Goal: Information Seeking & Learning: Learn about a topic

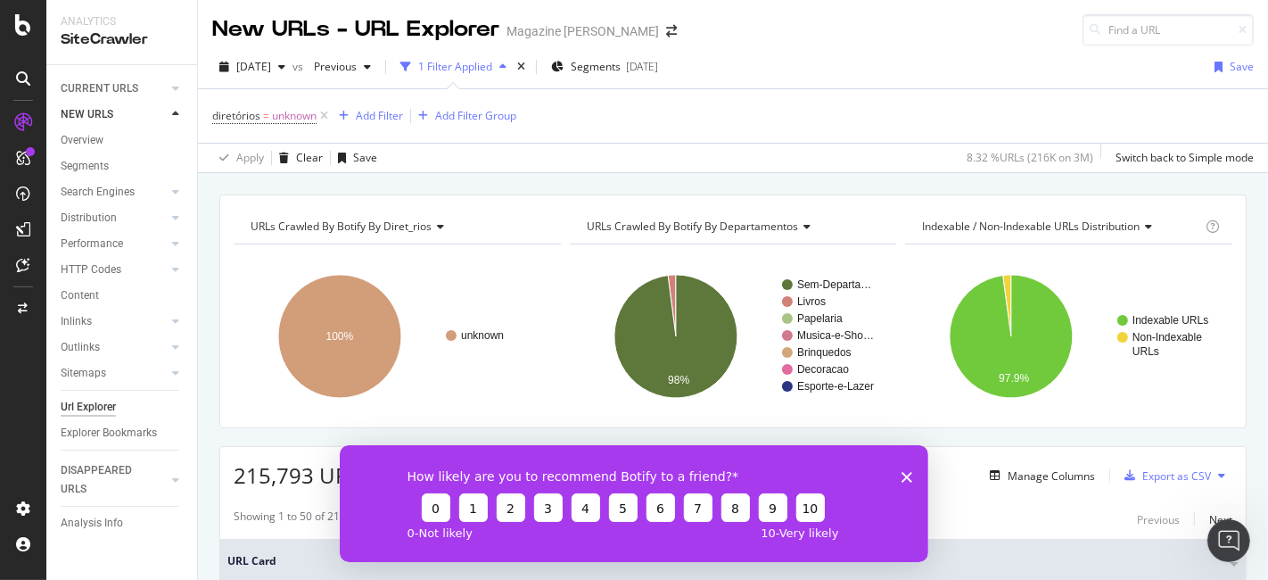
click at [907, 474] on polygon "Close survey" at bounding box center [906, 476] width 11 height 11
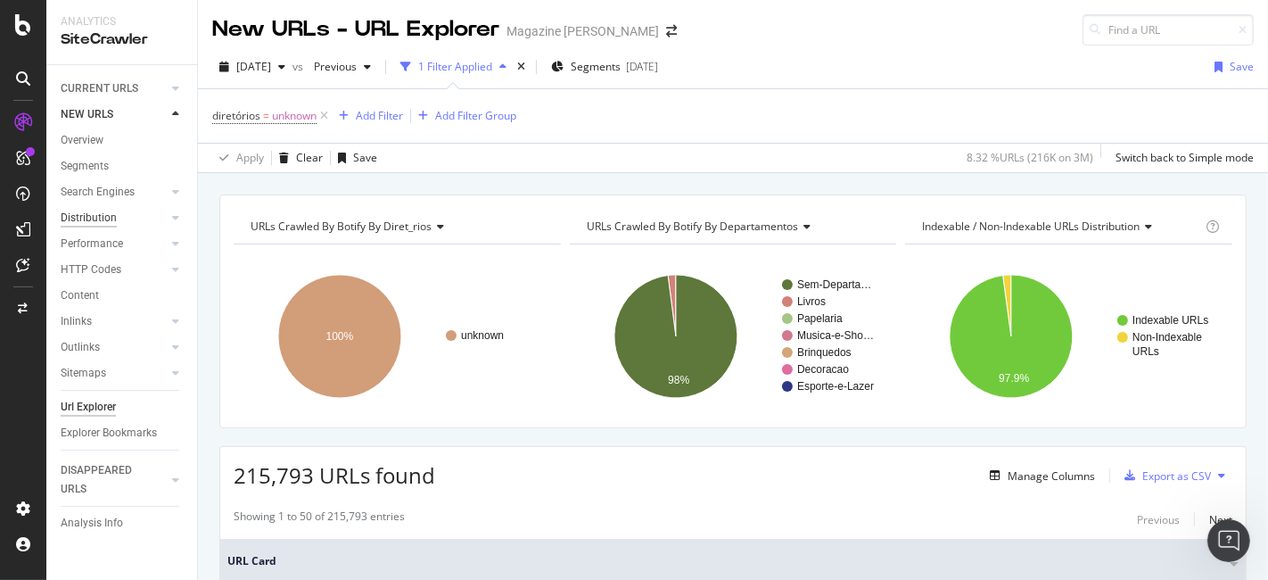
click at [109, 215] on div "Distribution" at bounding box center [89, 218] width 56 height 19
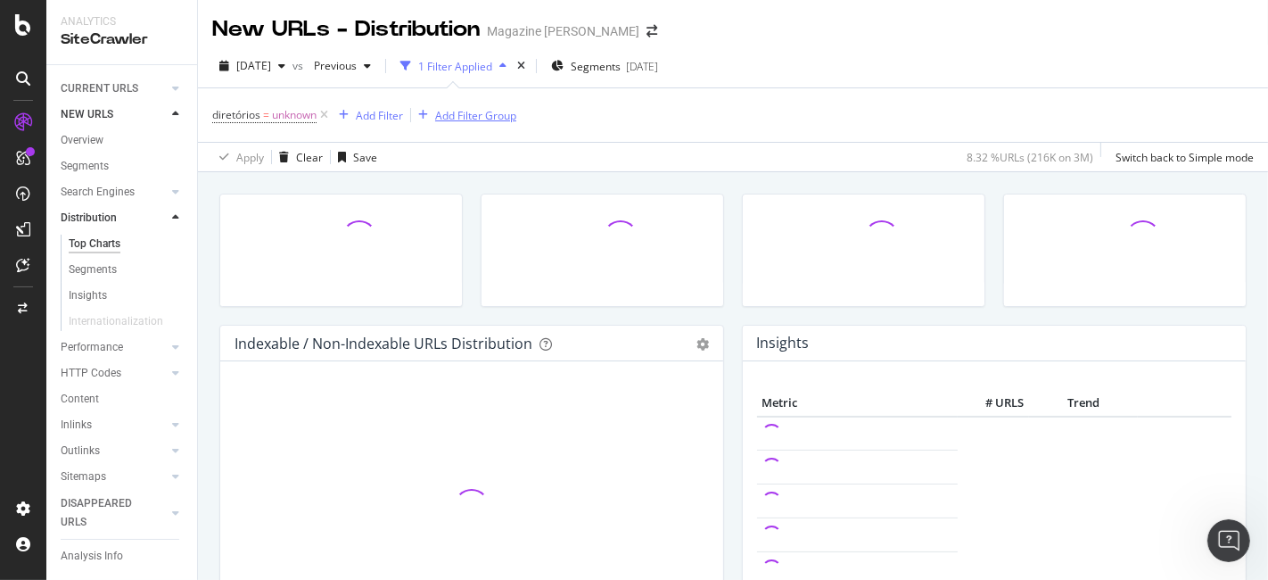
click at [328, 111] on icon at bounding box center [324, 115] width 15 height 18
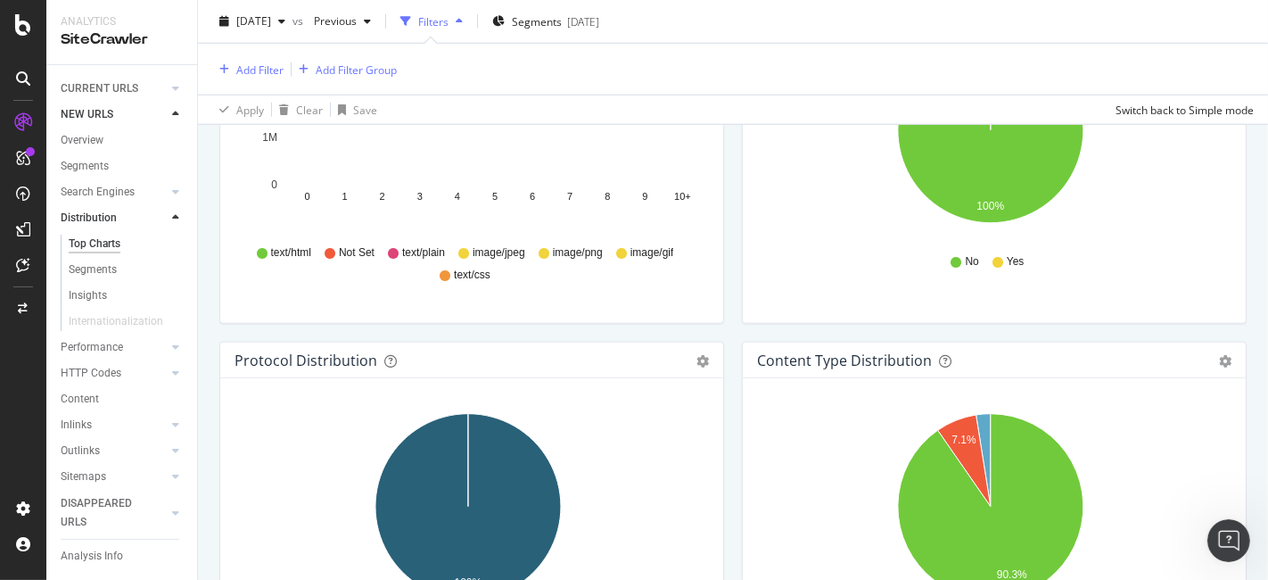
scroll to position [991, 0]
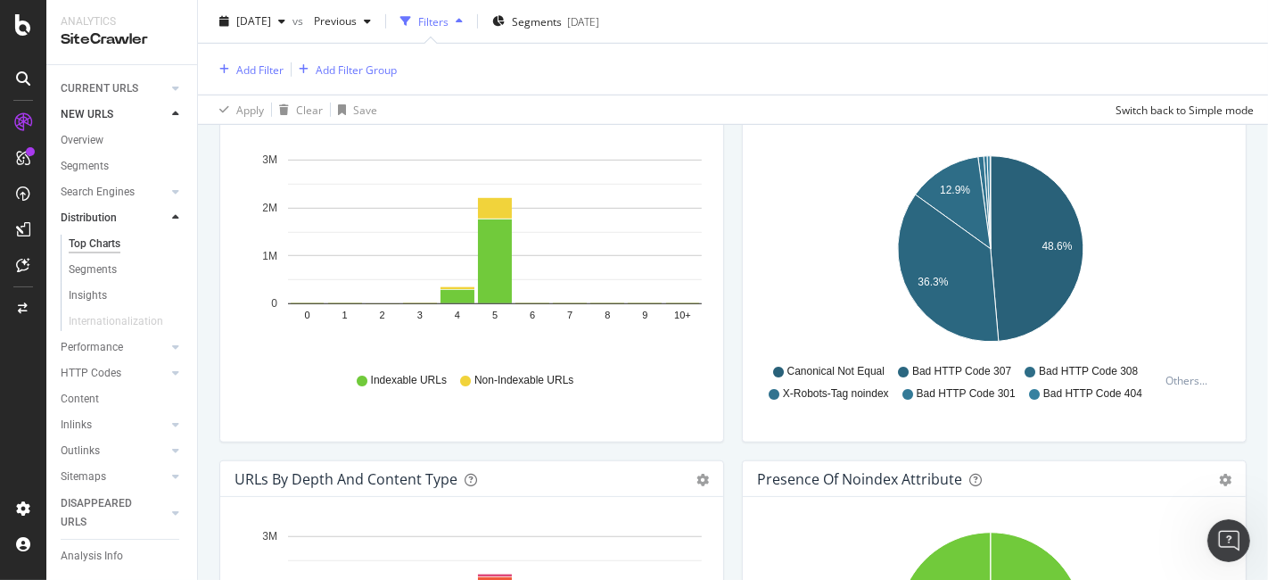
click at [25, 29] on icon at bounding box center [23, 24] width 16 height 21
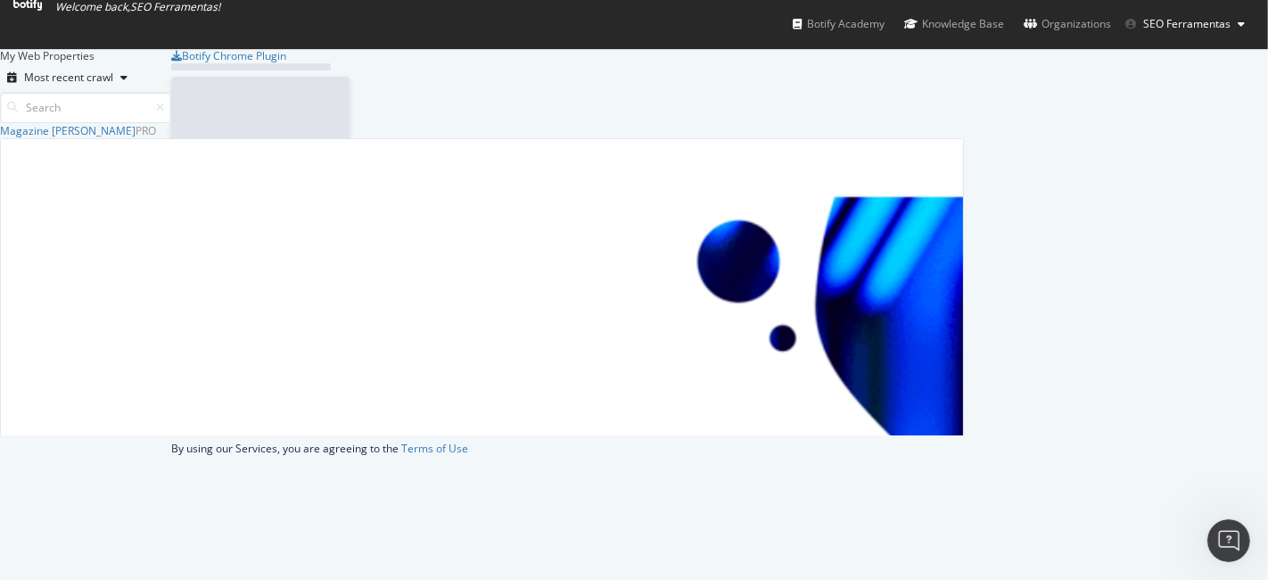
scroll to position [565, 1238]
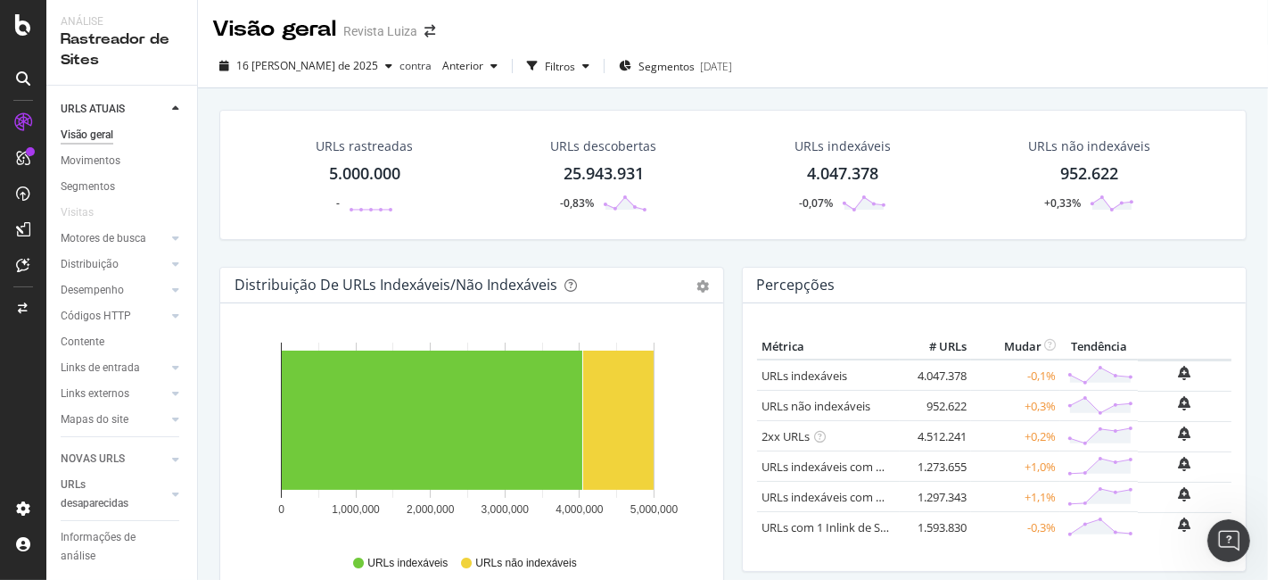
click at [354, 149] on font "URLs rastreadas" at bounding box center [364, 145] width 97 height 17
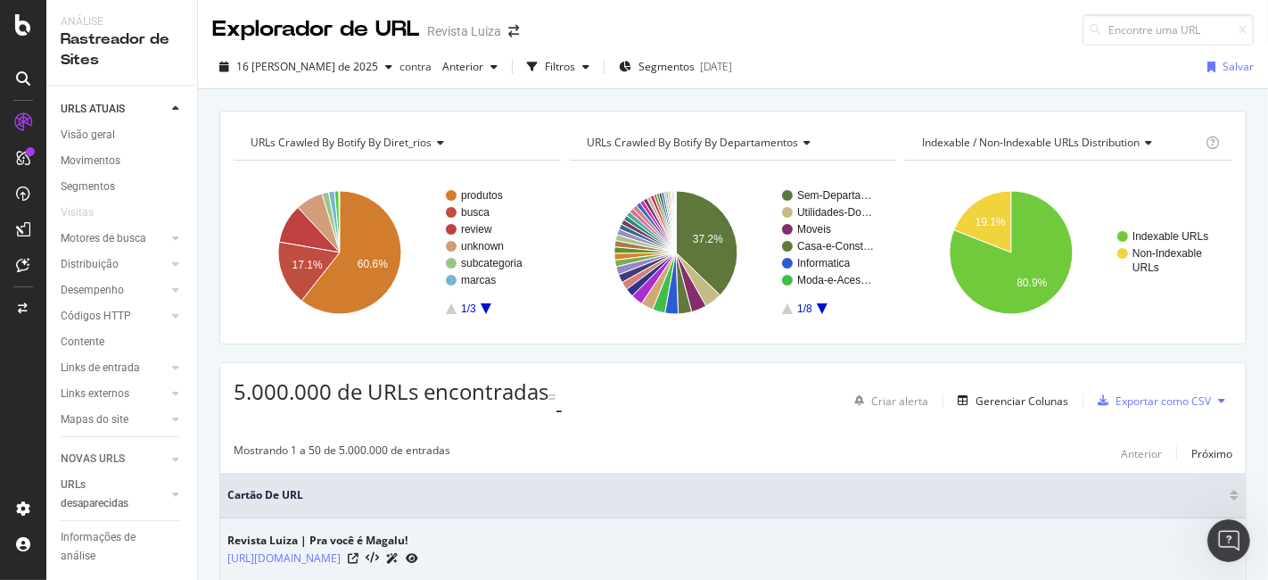
scroll to position [198, 0]
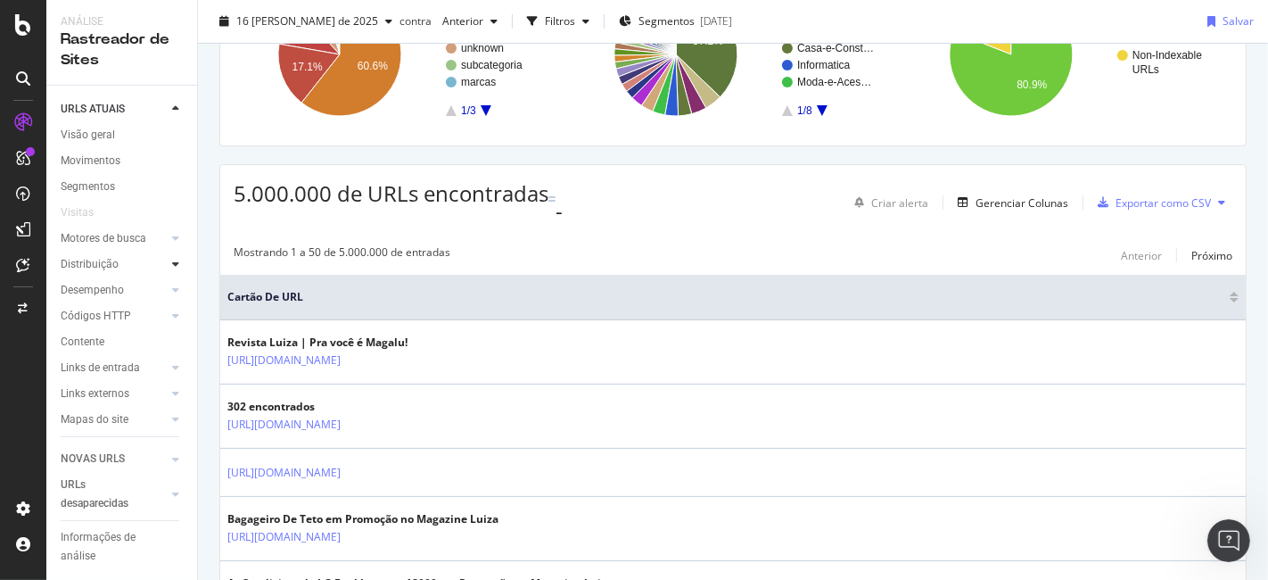
click at [167, 273] on div at bounding box center [176, 264] width 18 height 18
click at [98, 223] on font "Segmentos" at bounding box center [96, 216] width 54 height 12
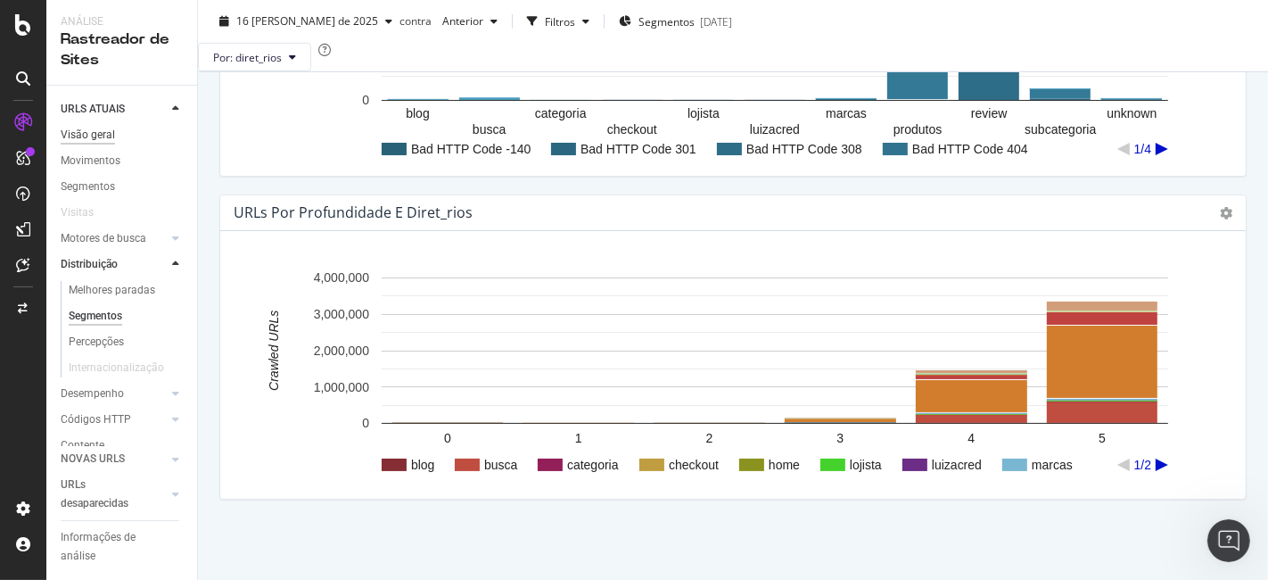
click at [103, 135] on font "Visão geral" at bounding box center [88, 134] width 54 height 12
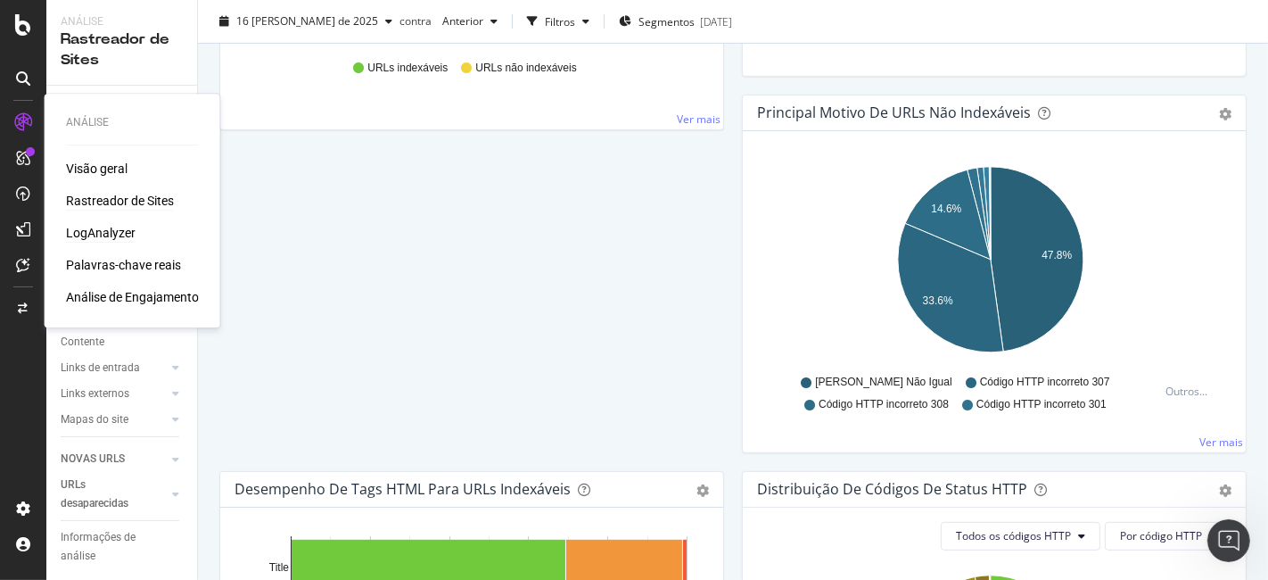
click at [102, 230] on font "LogAnalyzer" at bounding box center [101, 233] width 70 height 14
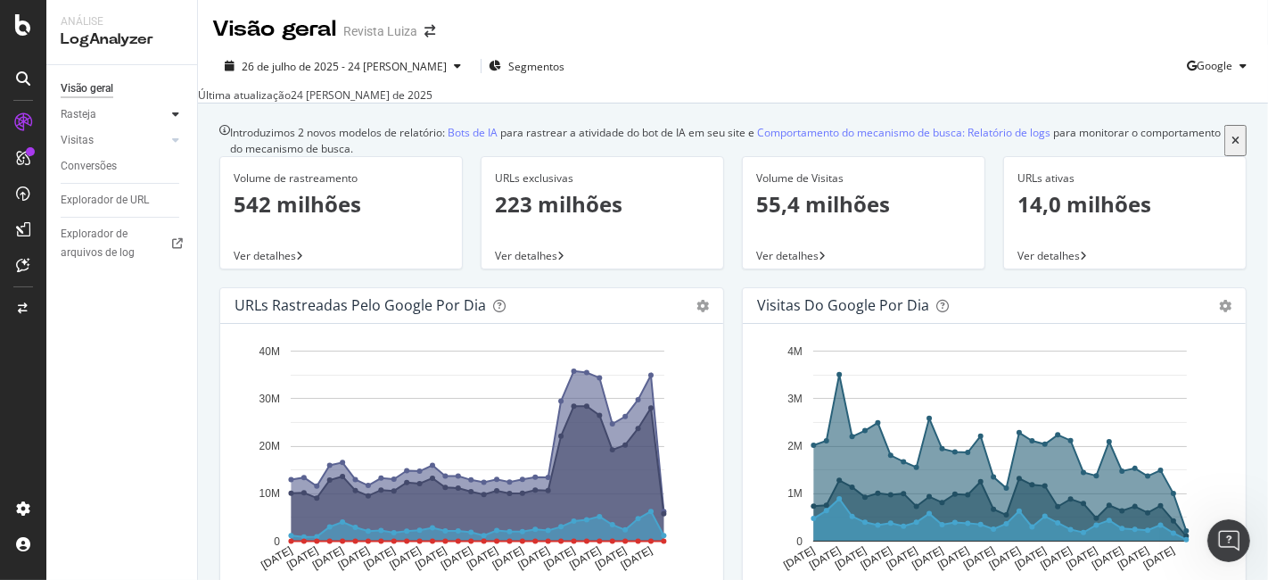
click at [177, 114] on icon at bounding box center [175, 114] width 7 height 11
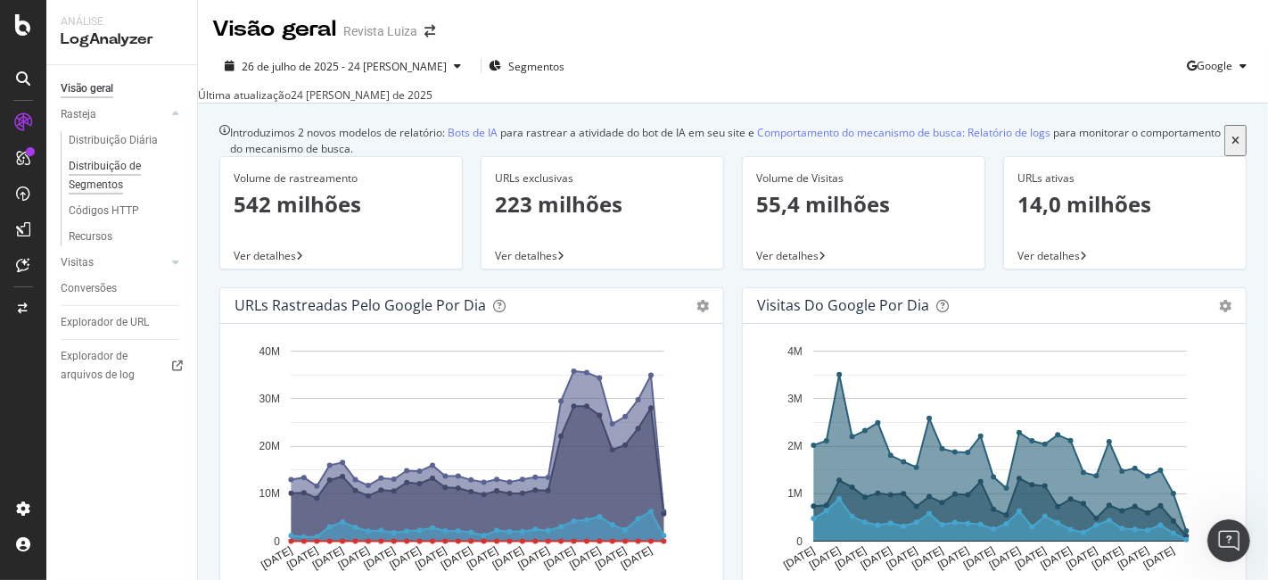
click at [107, 181] on font "Distribuição de Segmentos" at bounding box center [105, 175] width 72 height 31
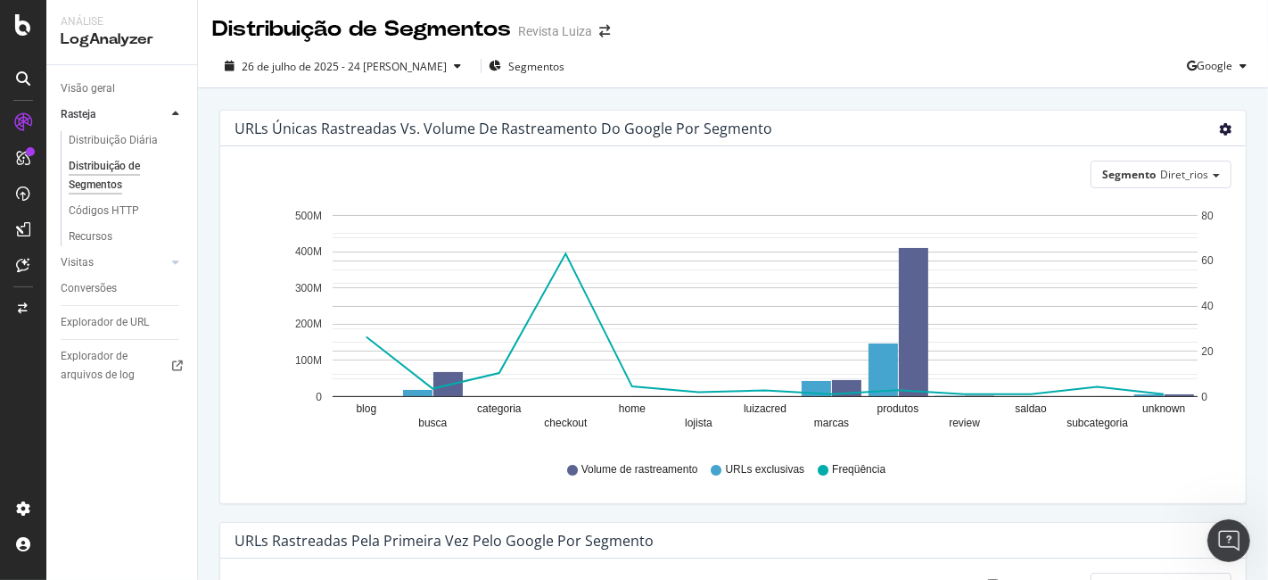
click at [1219, 133] on icon "engrenagem" at bounding box center [1225, 129] width 12 height 12
click at [1144, 202] on font "Mesa" at bounding box center [1148, 196] width 28 height 15
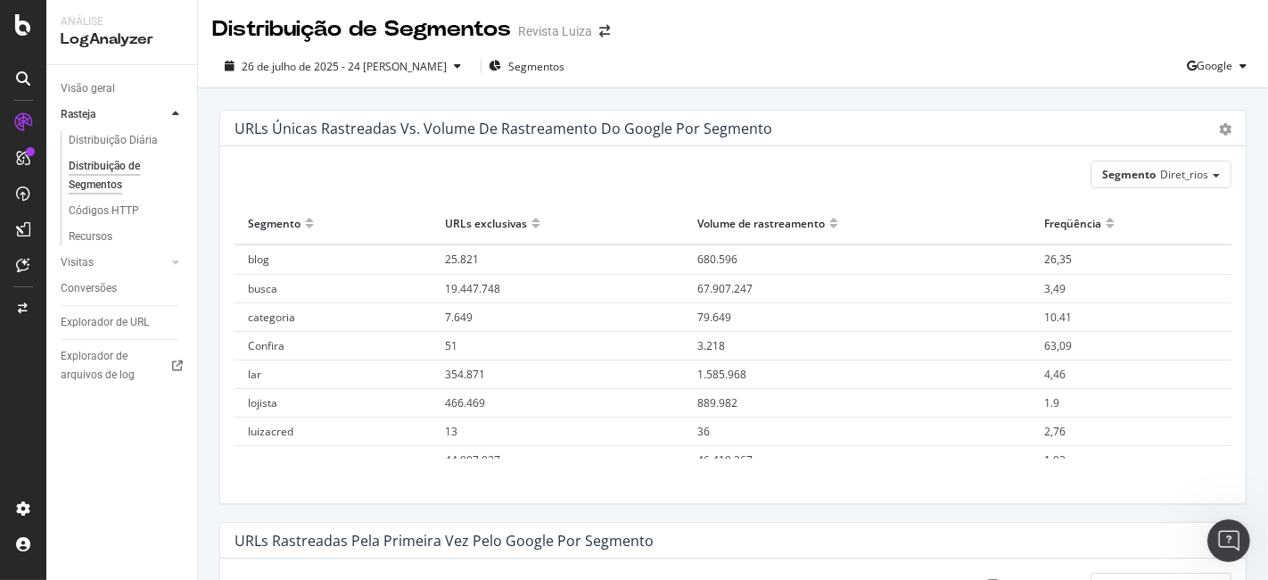
click at [829, 218] on div at bounding box center [833, 215] width 9 height 13
click at [829, 227] on div at bounding box center [833, 230] width 9 height 13
click at [702, 341] on font "7.414.936" at bounding box center [721, 345] width 49 height 15
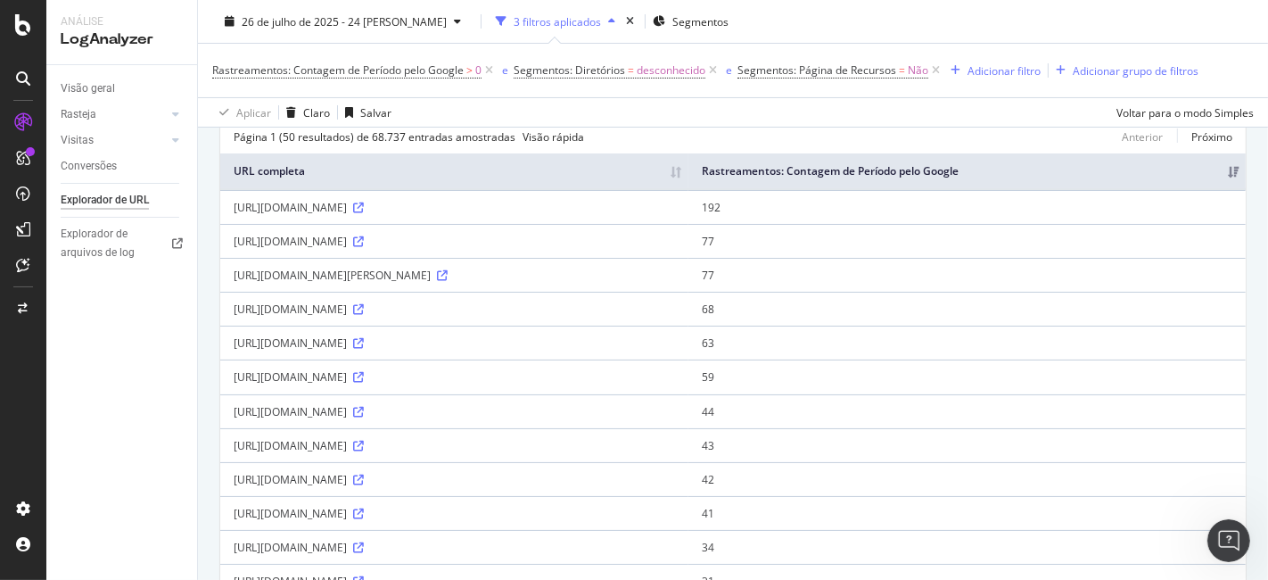
scroll to position [142, 0]
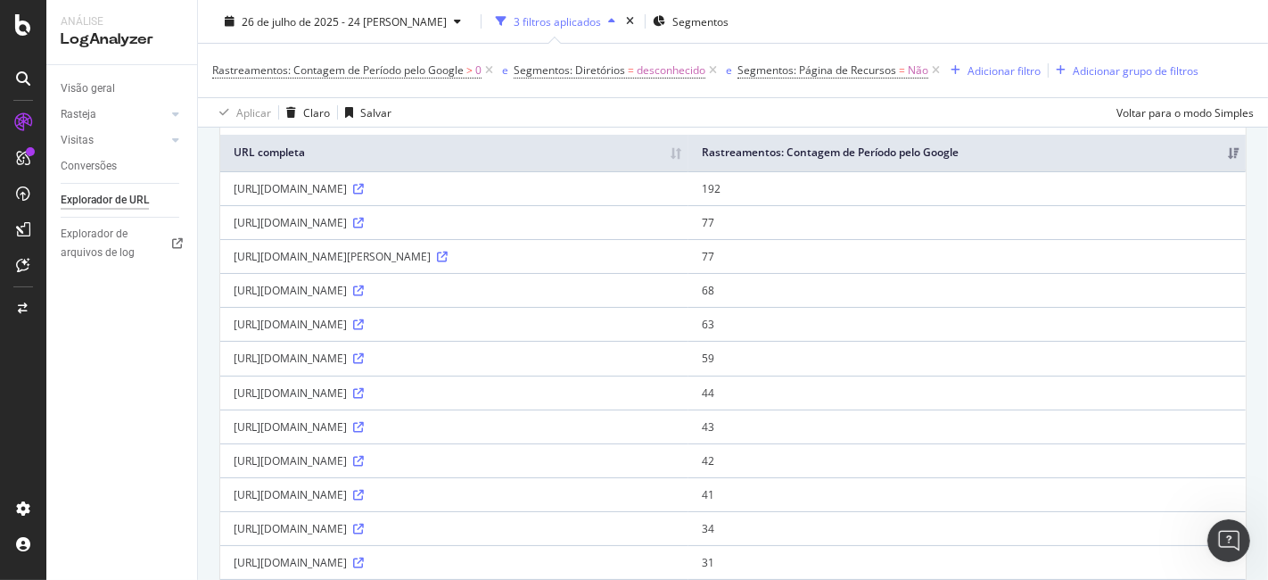
drag, startPoint x: 220, startPoint y: 159, endPoint x: 226, endPoint y: 168, distance: 10.4
click at [226, 168] on th "URL completa" at bounding box center [454, 153] width 468 height 37
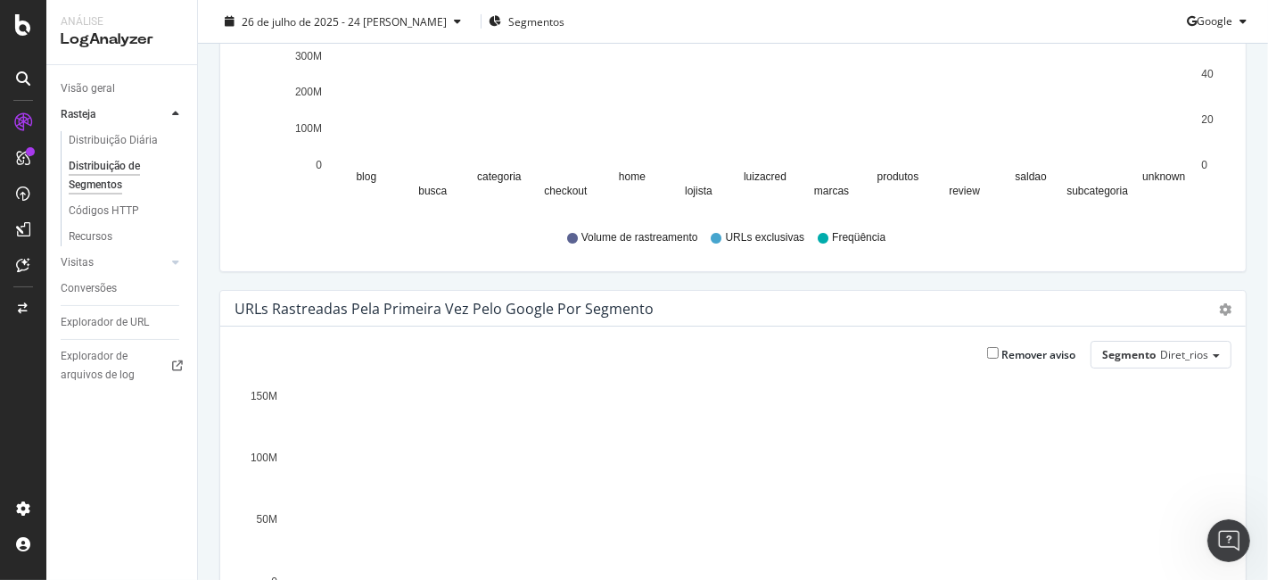
scroll to position [99, 0]
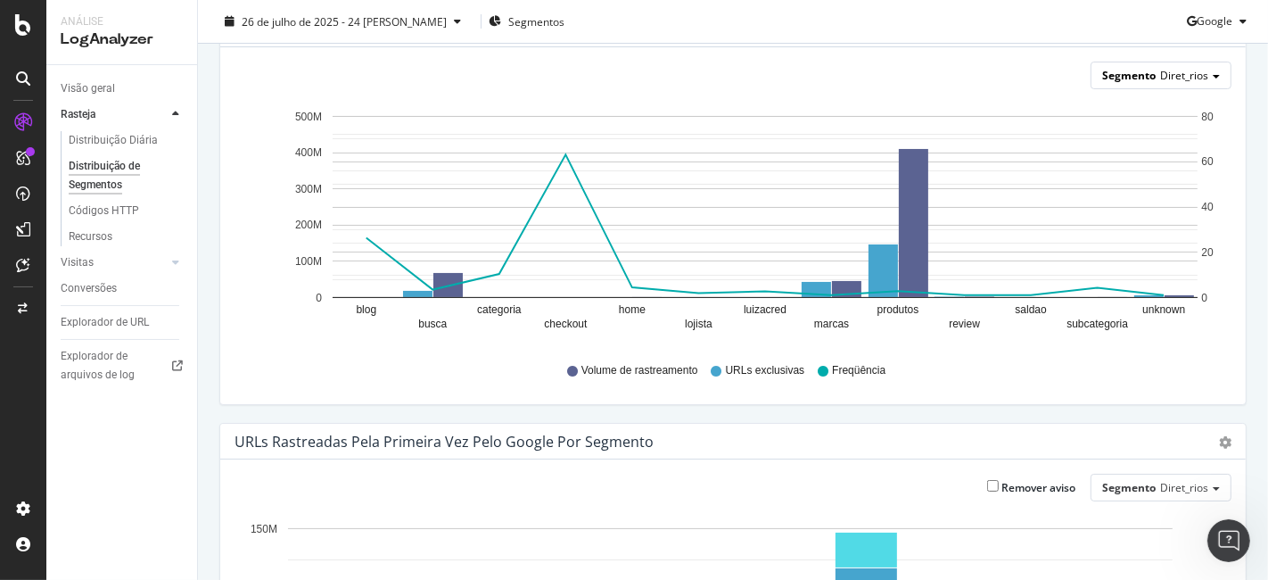
click at [1199, 78] on div "Segmento Diret_rios" at bounding box center [1161, 75] width 139 height 26
click at [1045, 383] on div "Volume de rastreamento URLs exclusivas Freqüência" at bounding box center [732, 371] width 979 height 40
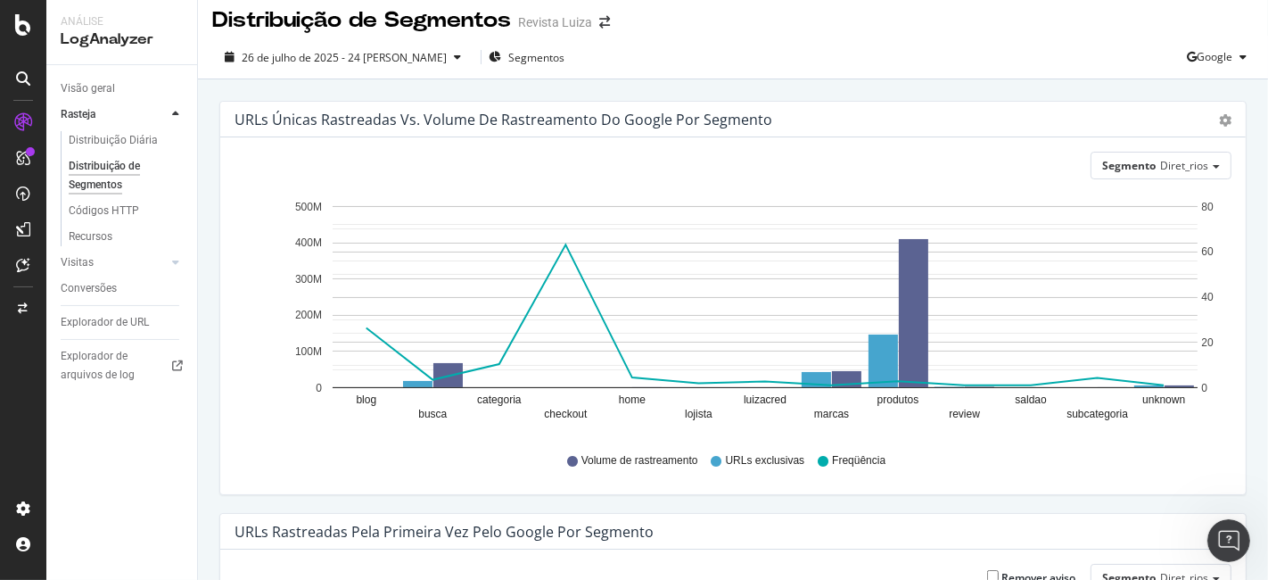
scroll to position [0, 0]
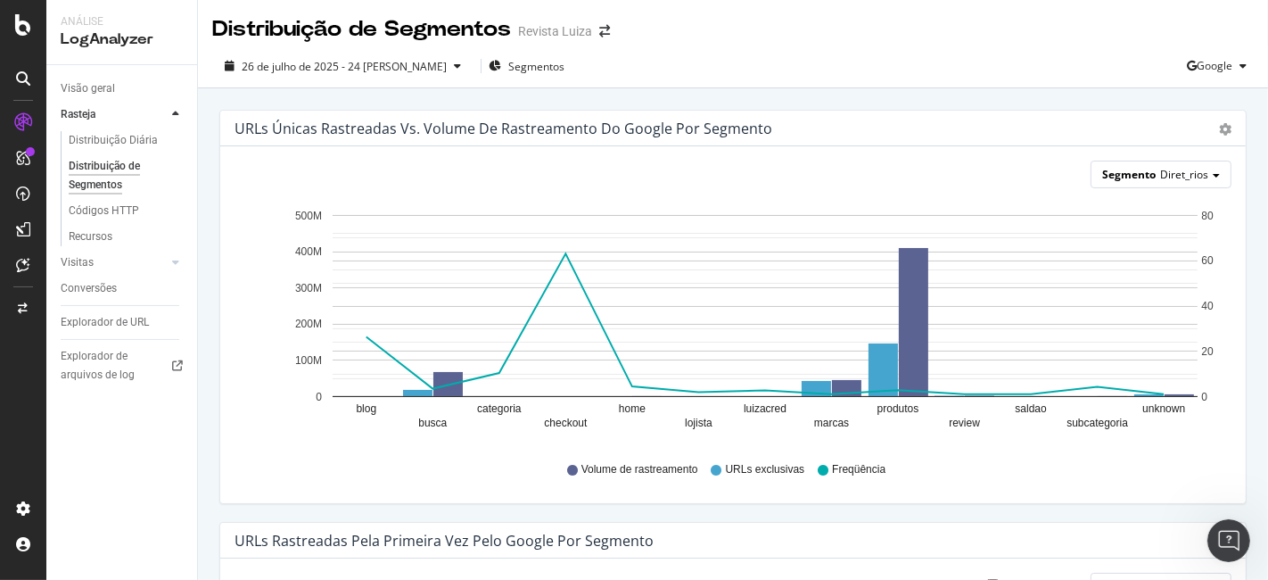
click at [1209, 176] on div "Segmento Diret_rios" at bounding box center [1161, 174] width 139 height 26
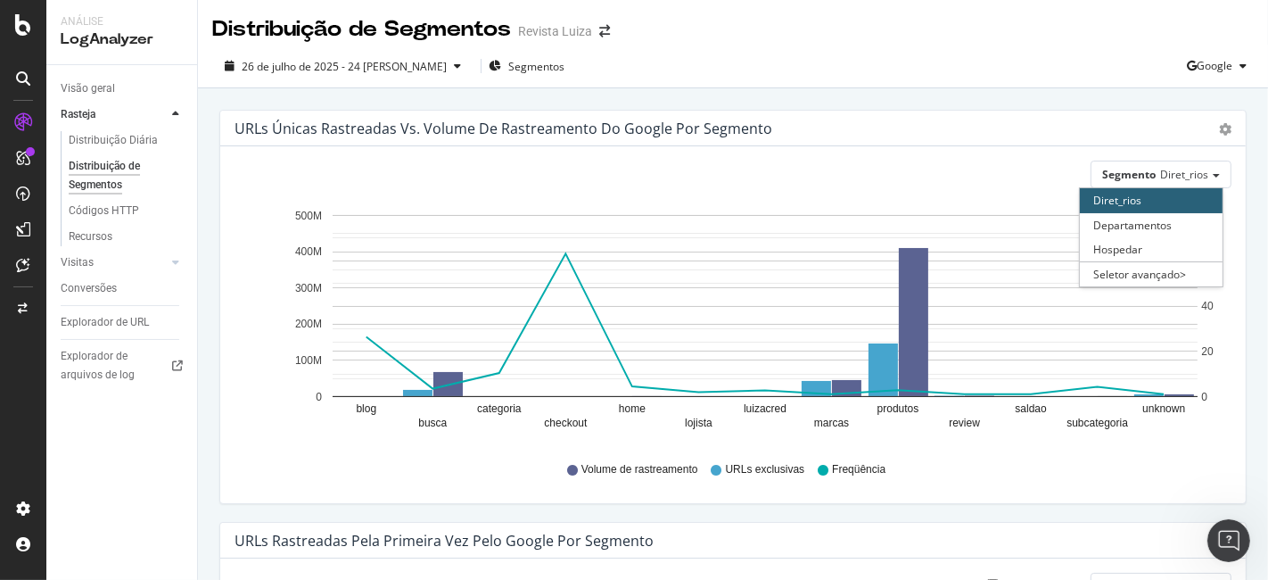
click at [1217, 137] on div "URLs únicas rastreadas vs. volume de rastreamento do Google por segmento Gráfic…" at bounding box center [733, 129] width 1026 height 36
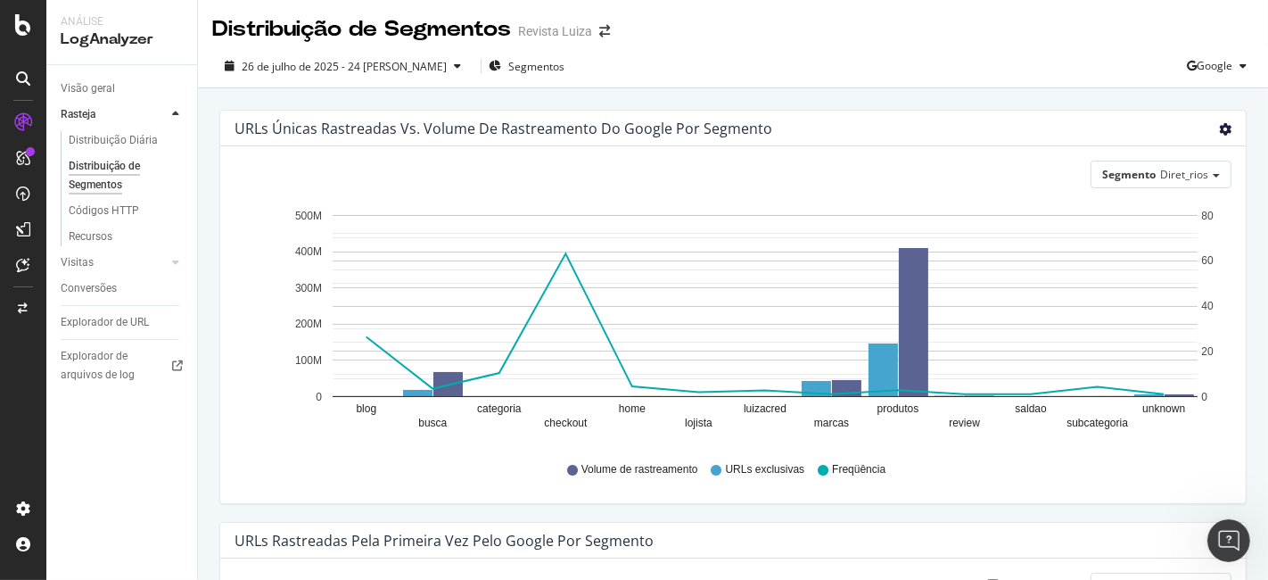
click at [1219, 128] on icon "engrenagem" at bounding box center [1225, 129] width 12 height 12
click at [1134, 202] on font "Mesa" at bounding box center [1148, 196] width 28 height 15
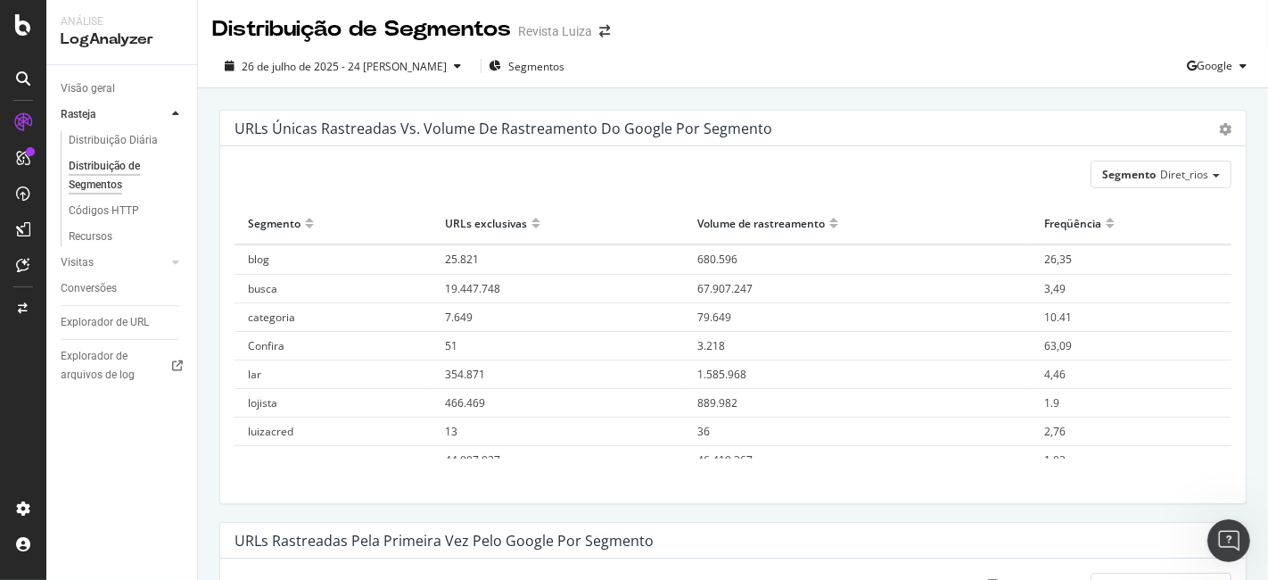
click at [829, 225] on div at bounding box center [833, 230] width 9 height 13
drag, startPoint x: 709, startPoint y: 341, endPoint x: 693, endPoint y: 334, distance: 17.2
click at [693, 334] on td "7.414.936" at bounding box center [857, 345] width 347 height 29
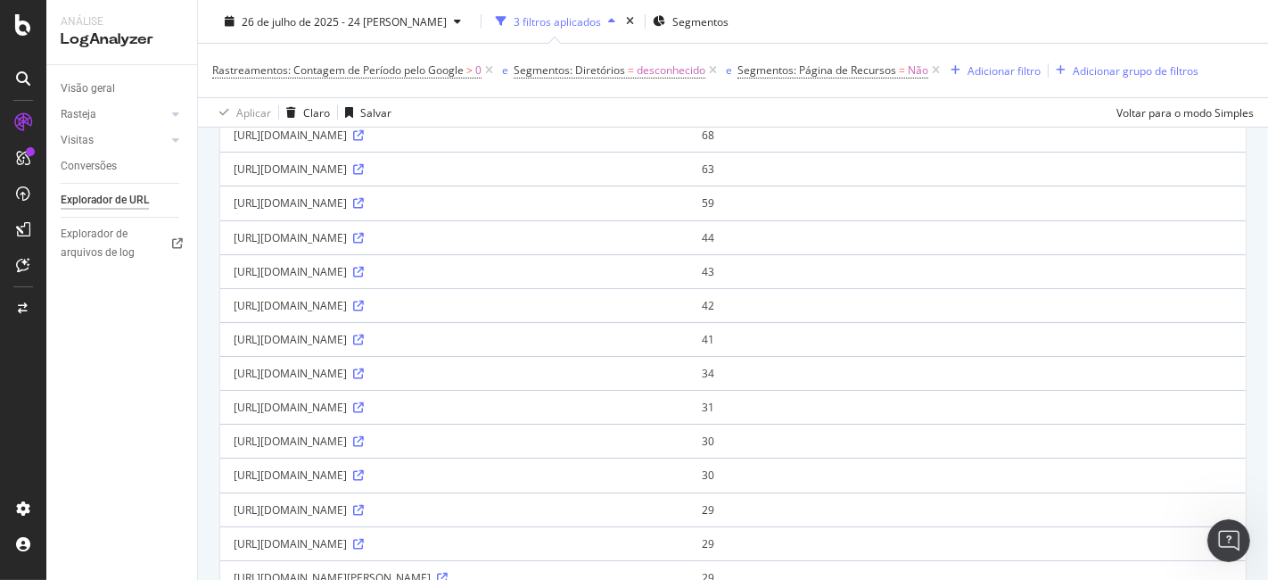
scroll to position [99, 0]
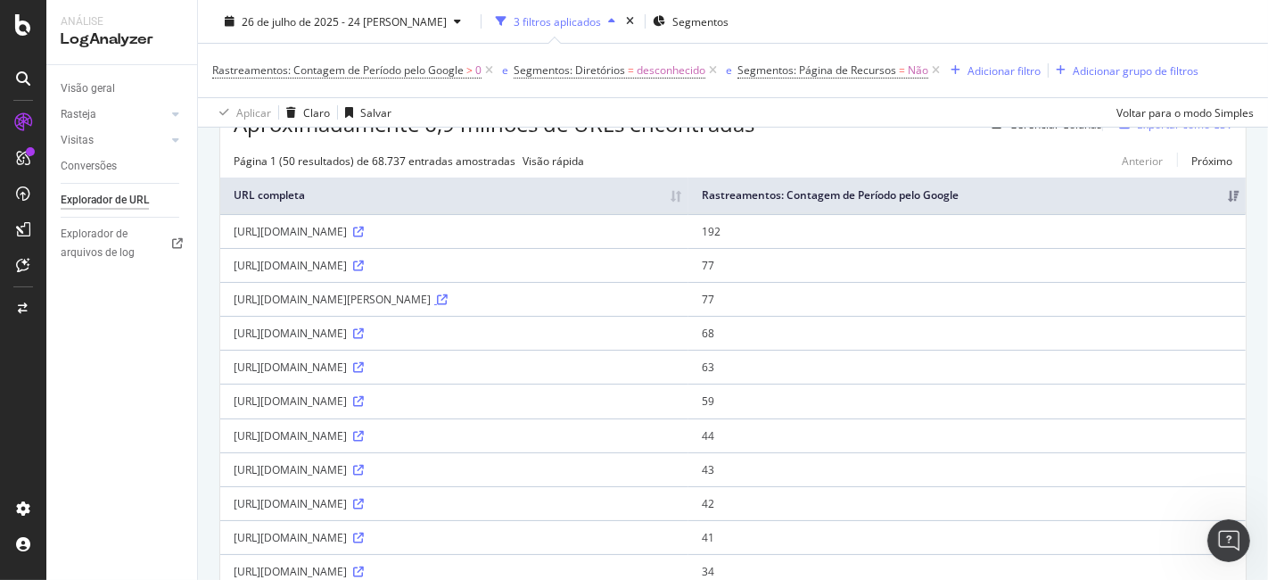
click at [448, 305] on icon at bounding box center [442, 299] width 11 height 11
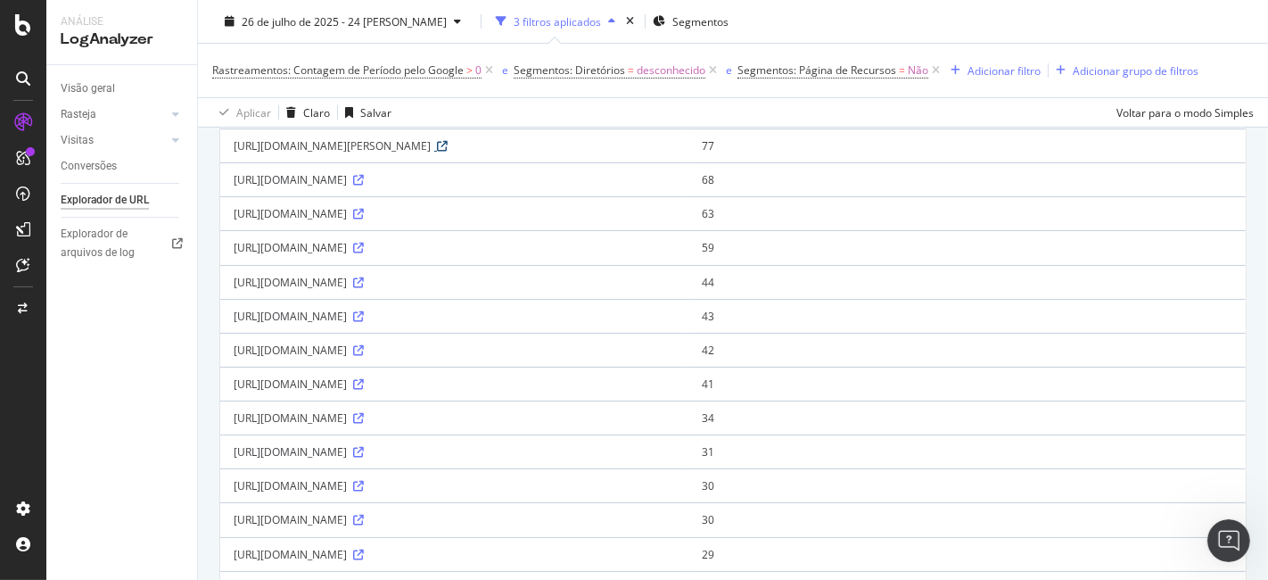
scroll to position [0, 0]
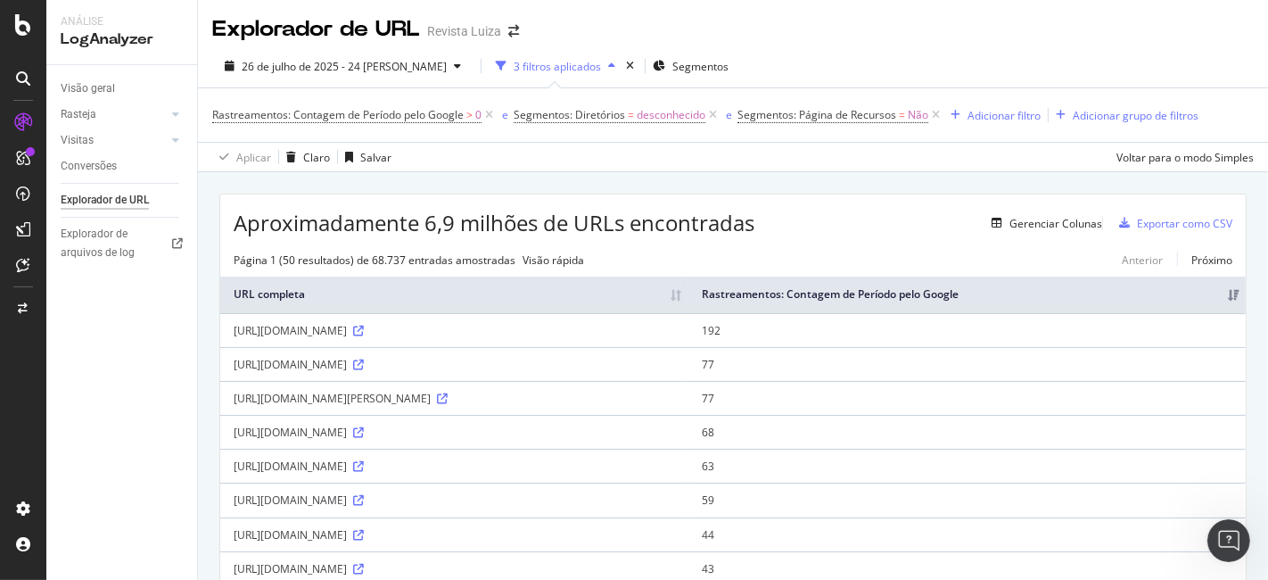
drag, startPoint x: 230, startPoint y: 292, endPoint x: 194, endPoint y: 288, distance: 36.7
click at [194, 288] on div "Análise LogAnalyzer Visão geral Rasteja Distribuição Diária Distribuição de Seg…" at bounding box center [657, 290] width 1222 height 580
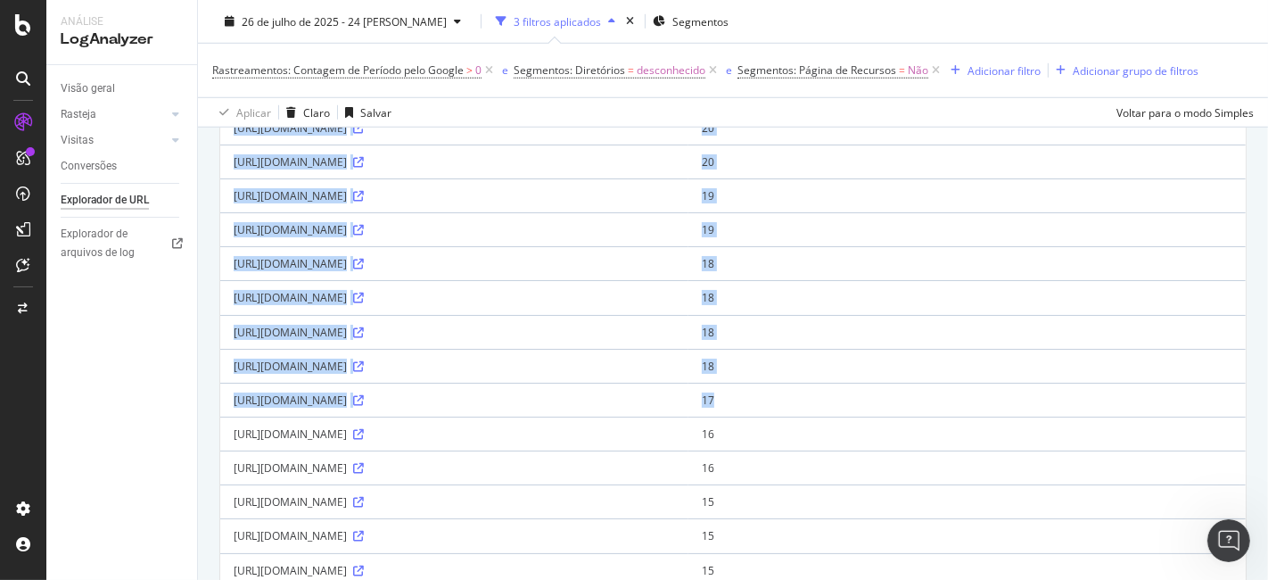
scroll to position [1563, 0]
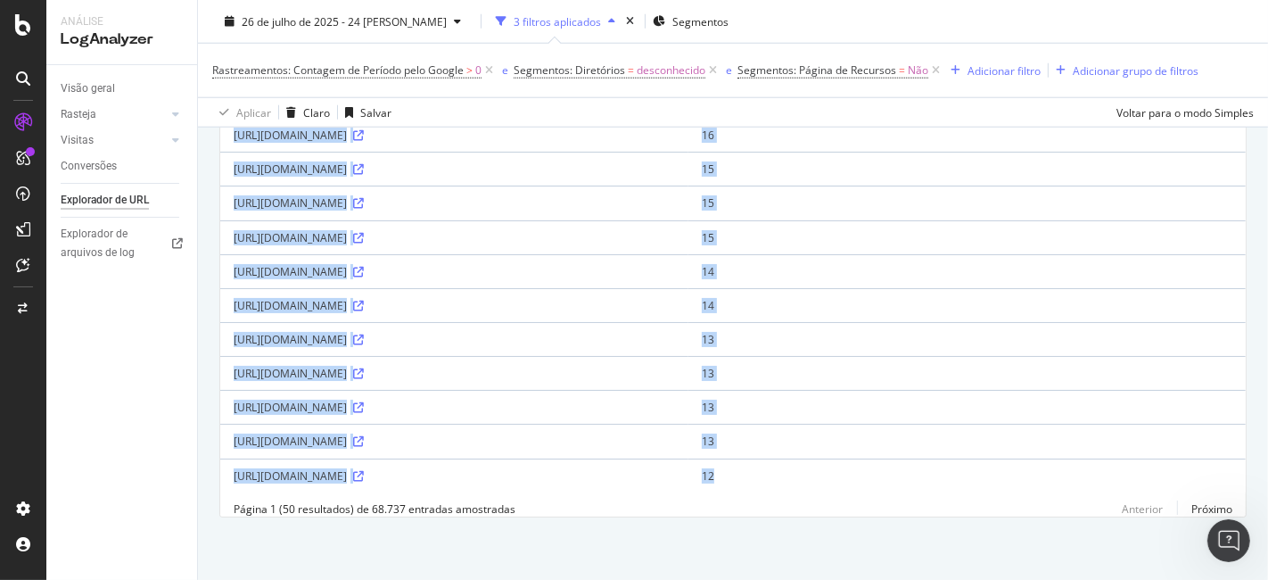
drag, startPoint x: 224, startPoint y: 281, endPoint x: 1050, endPoint y: 452, distance: 843.5
copy table "URL completa Rastreamentos: Contagem de Período pelo Google https://especiais.m…"
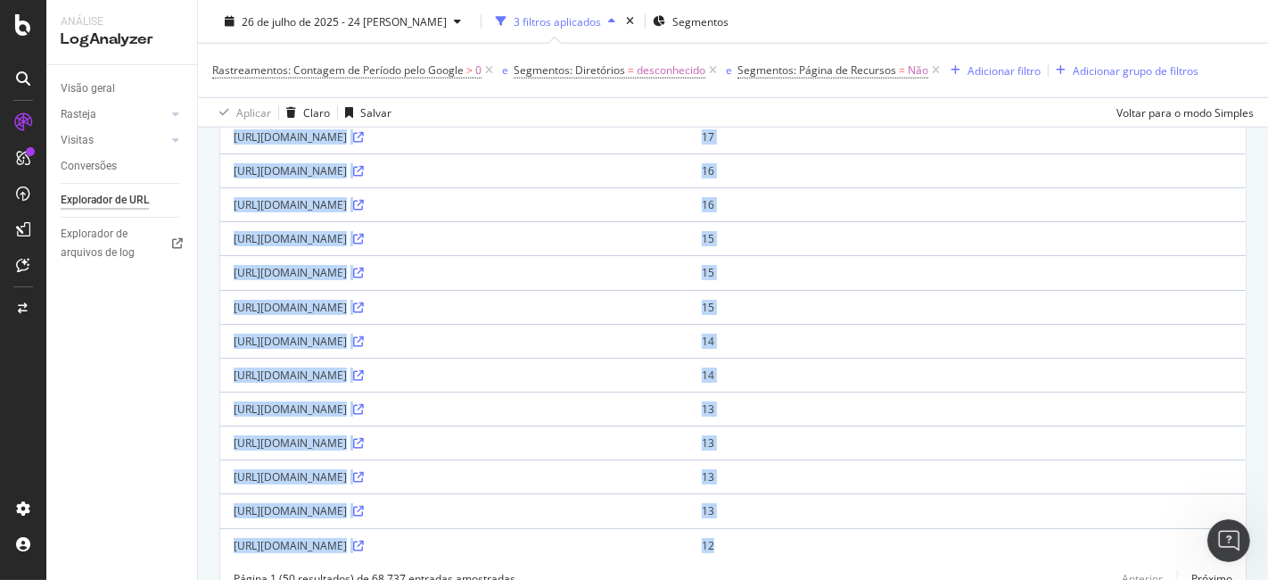
scroll to position [1365, 0]
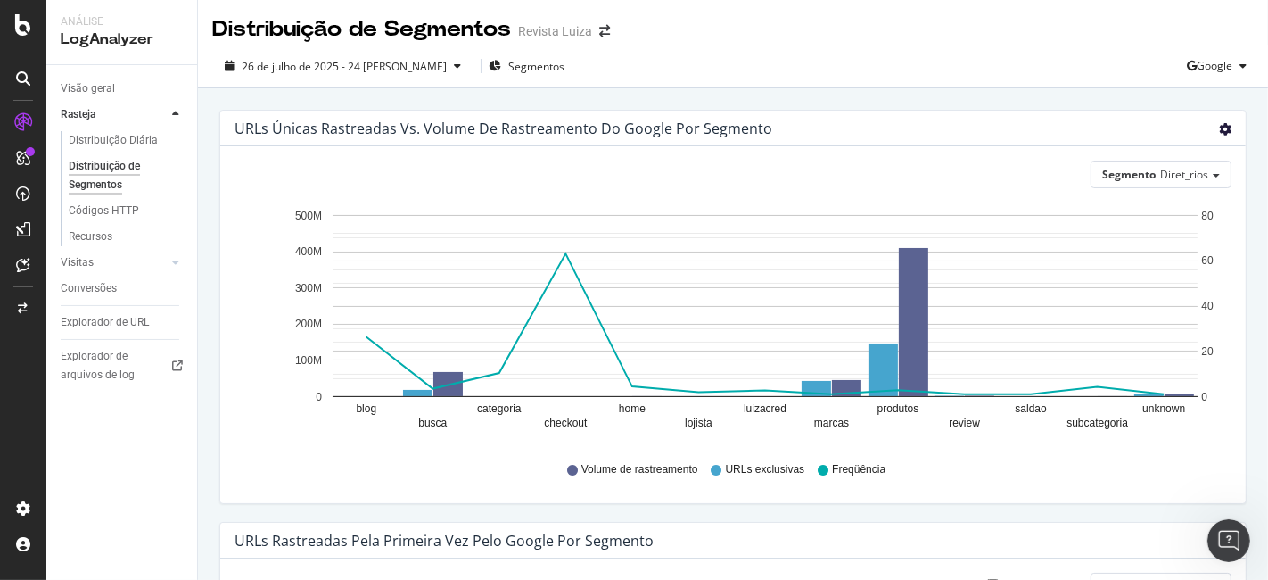
click at [1219, 126] on icon "engrenagem" at bounding box center [1225, 129] width 12 height 12
click at [1143, 194] on font "Mesa" at bounding box center [1148, 196] width 28 height 15
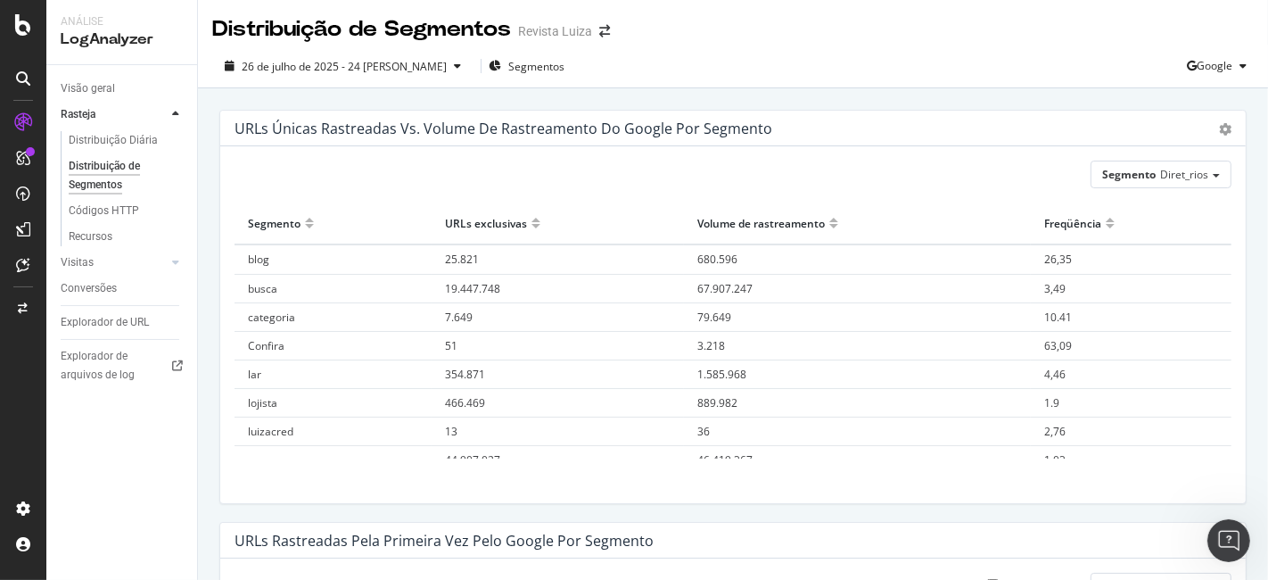
click at [829, 225] on div at bounding box center [833, 230] width 9 height 13
click at [480, 347] on font "6.861.929" at bounding box center [469, 345] width 49 height 15
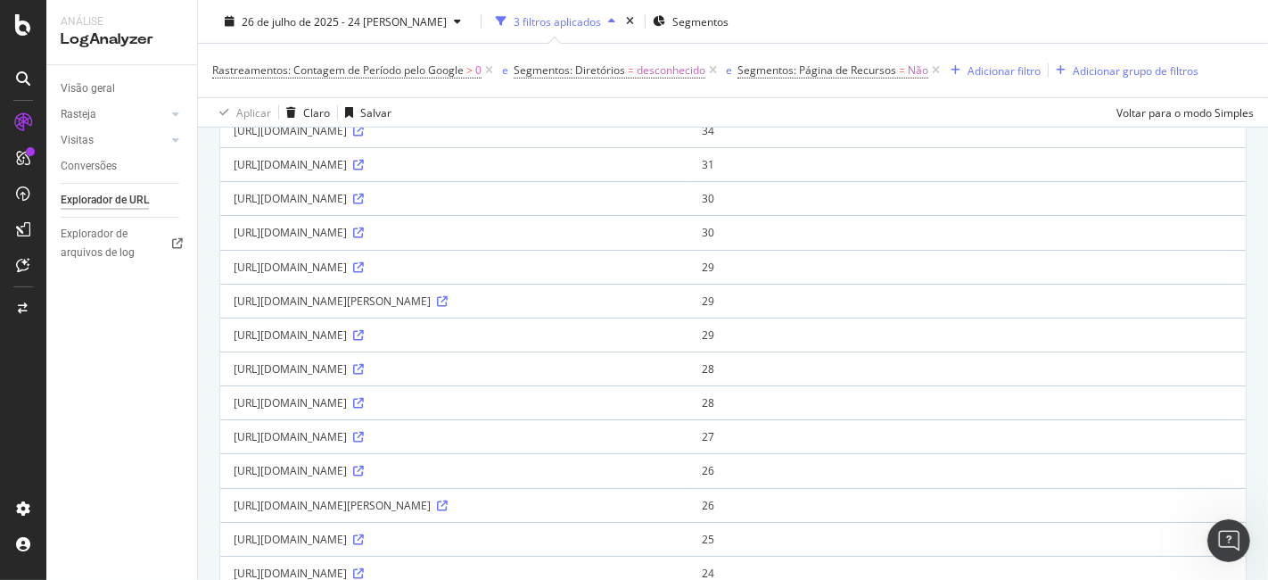
scroll to position [693, 0]
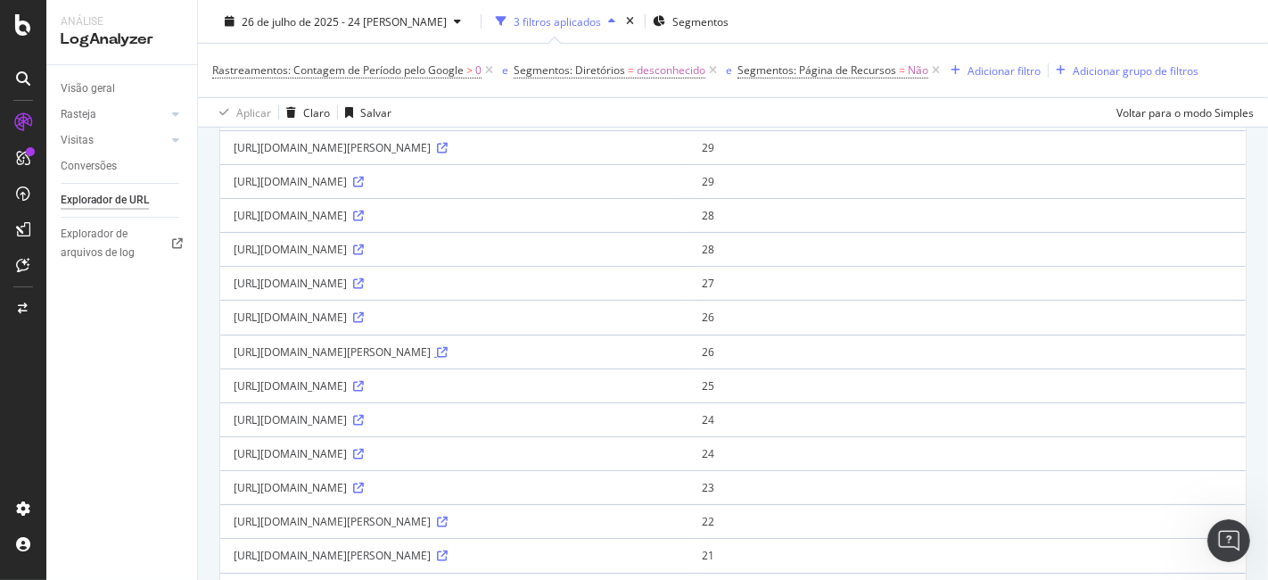
click at [448, 358] on icon at bounding box center [442, 352] width 11 height 11
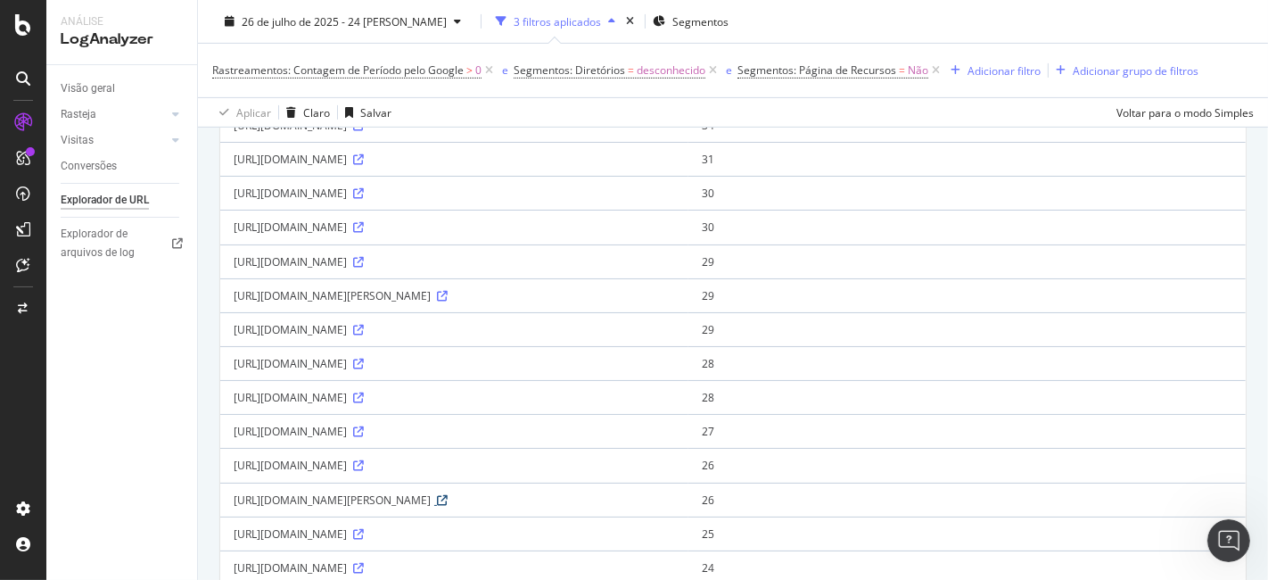
scroll to position [297, 0]
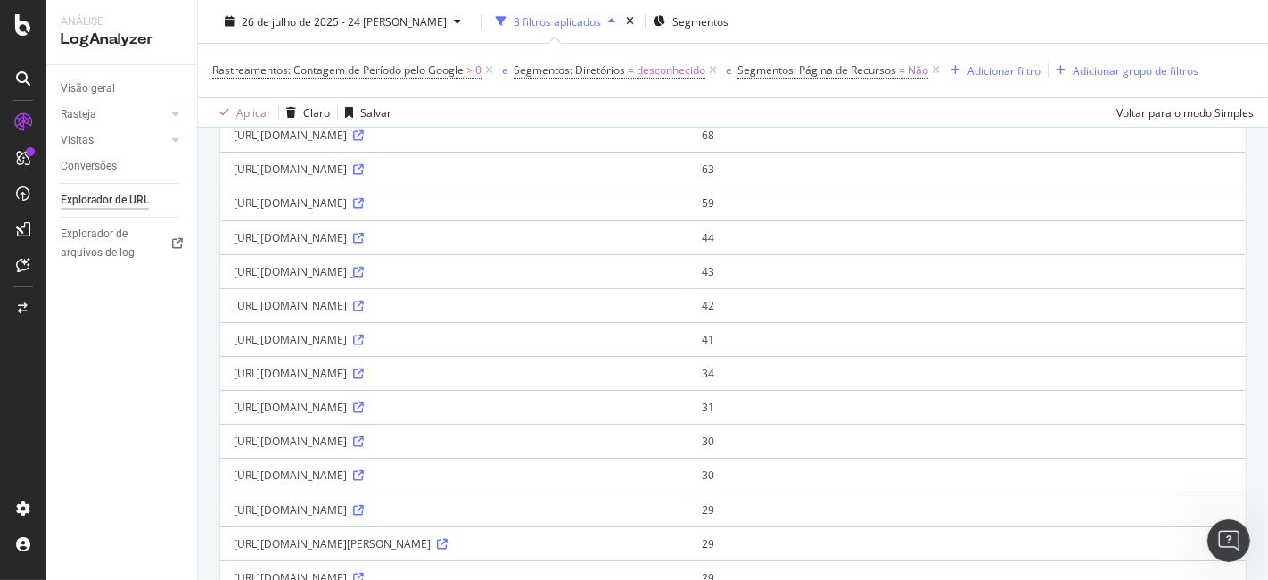
click at [364, 277] on icon at bounding box center [358, 272] width 11 height 11
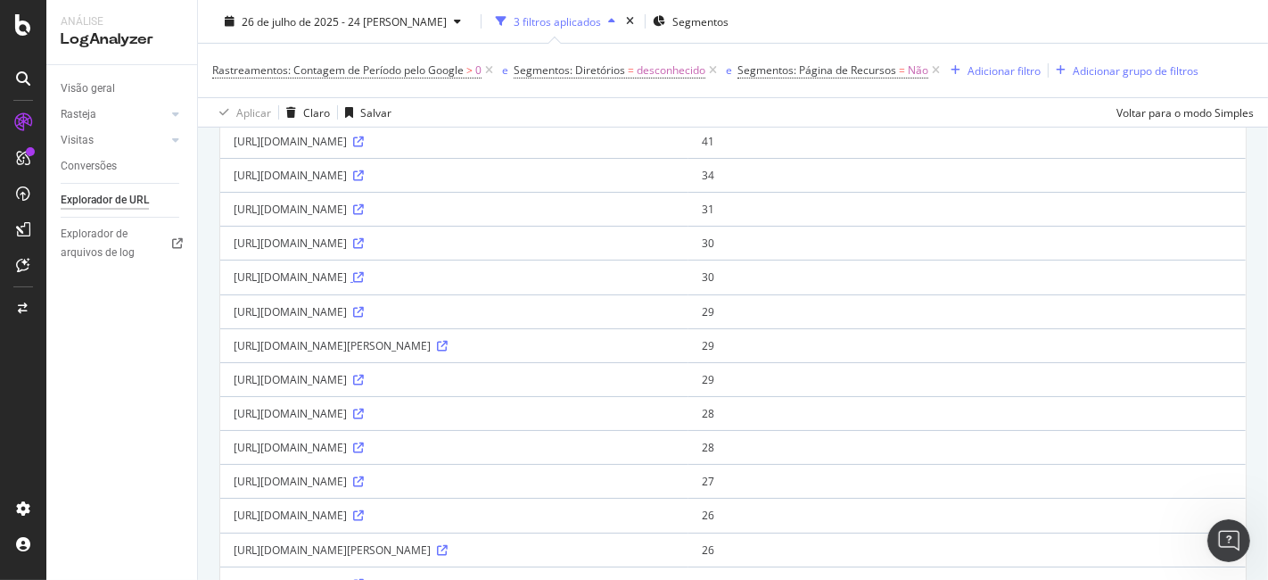
click at [364, 283] on icon at bounding box center [358, 277] width 11 height 11
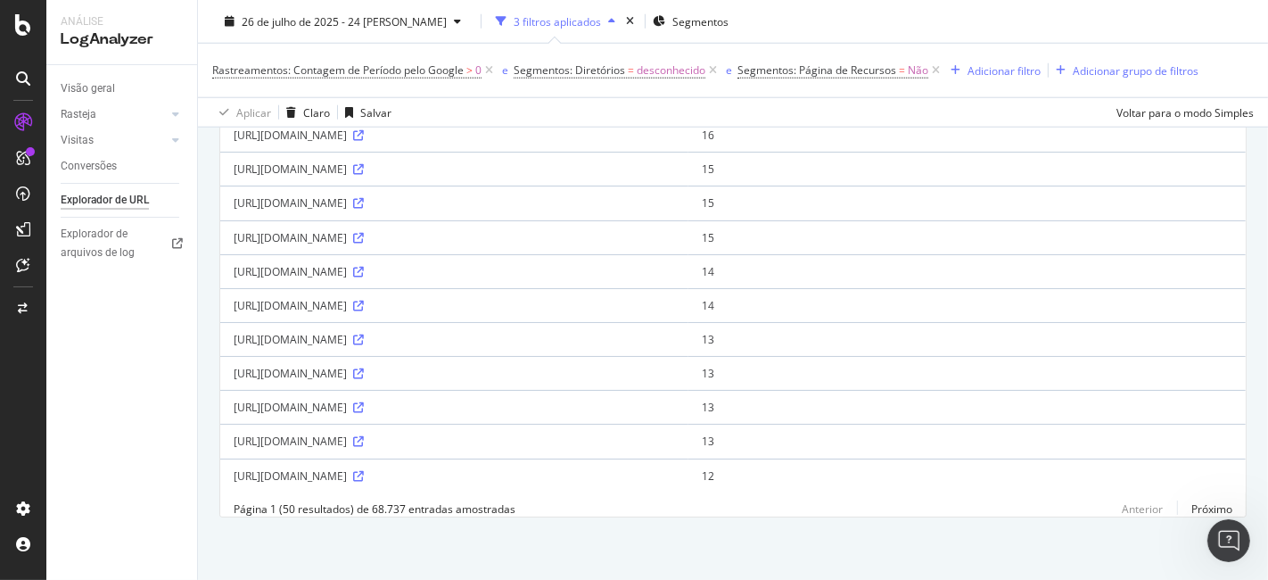
scroll to position [1563, 0]
click at [364, 334] on icon at bounding box center [358, 339] width 11 height 11
click at [1177, 516] on link "Próximo" at bounding box center [1204, 509] width 55 height 26
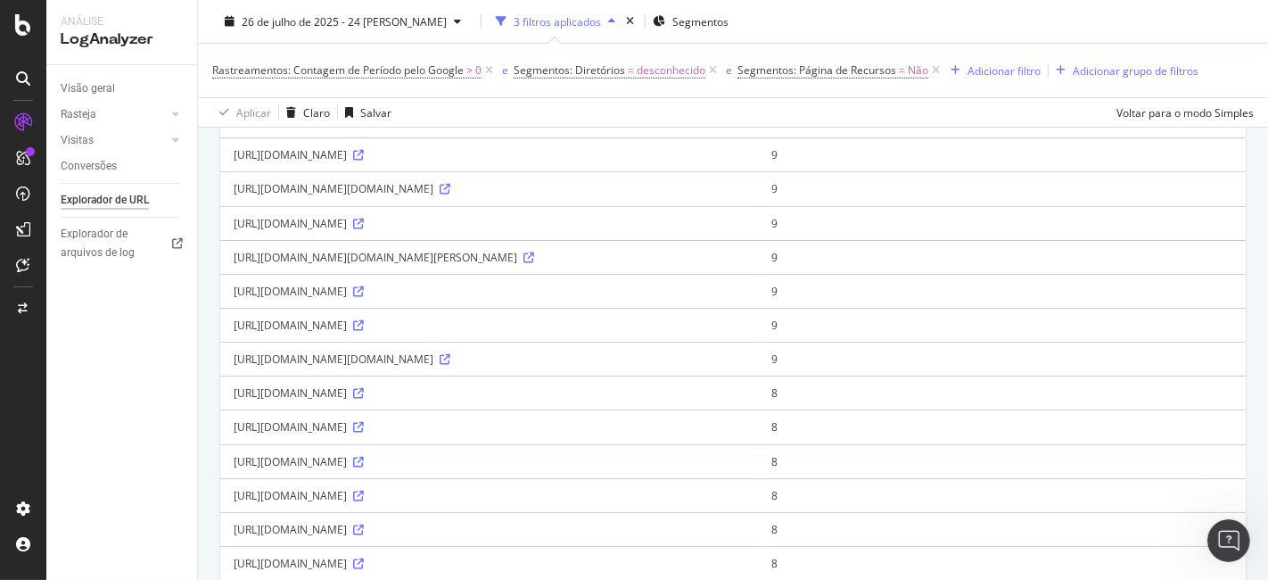
scroll to position [792, 0]
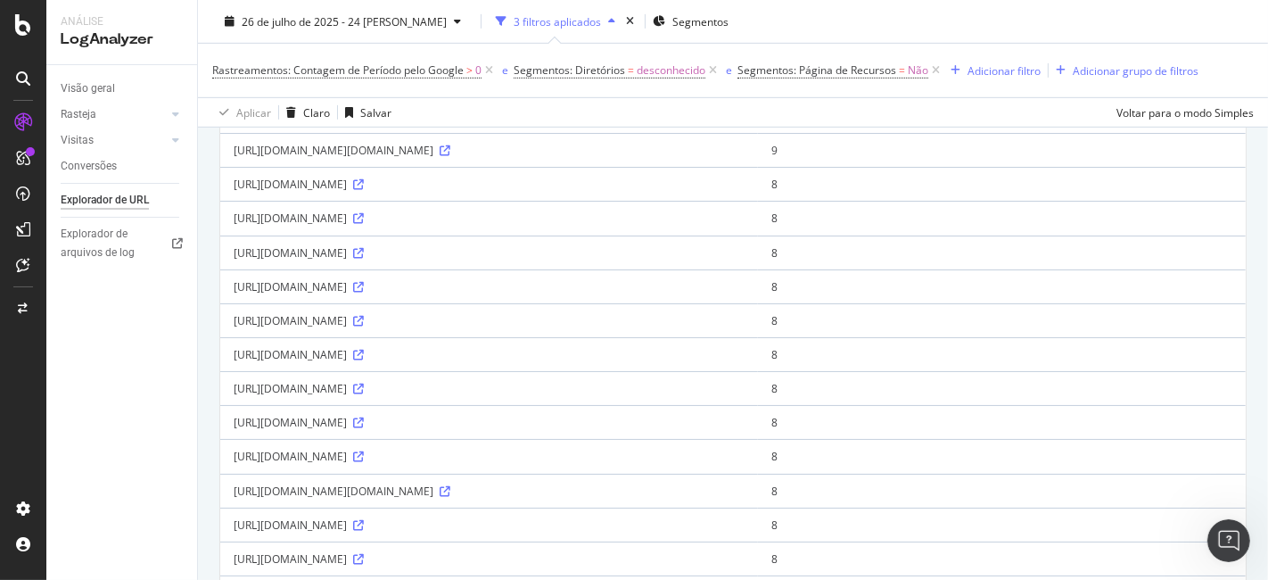
click at [364, 122] on icon at bounding box center [358, 116] width 11 height 11
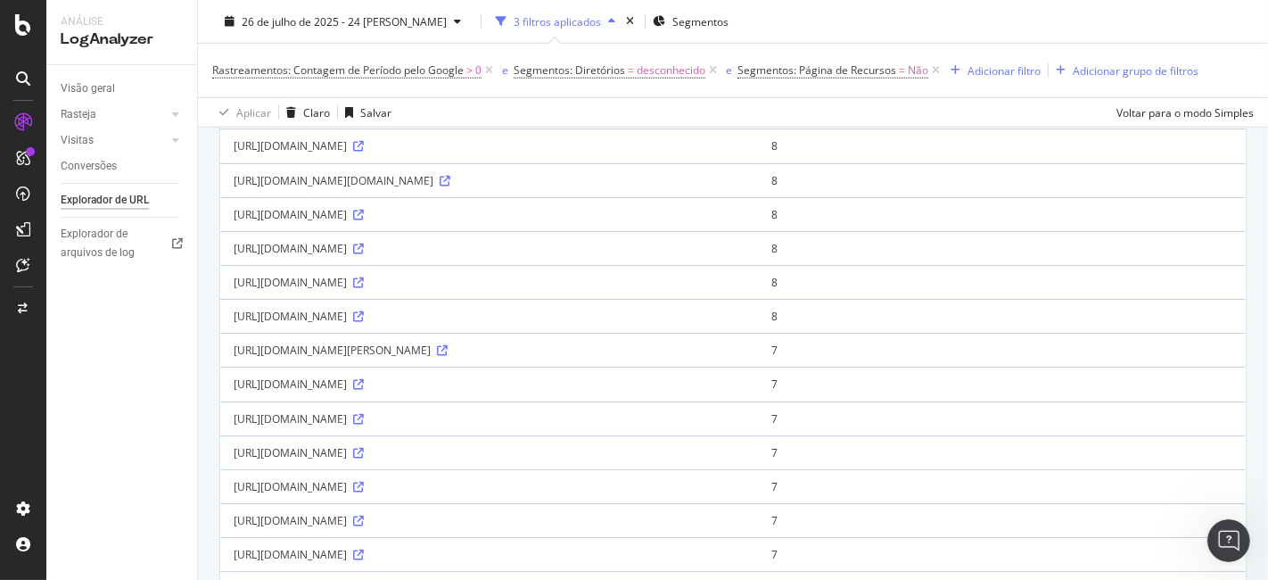
scroll to position [1288, 0]
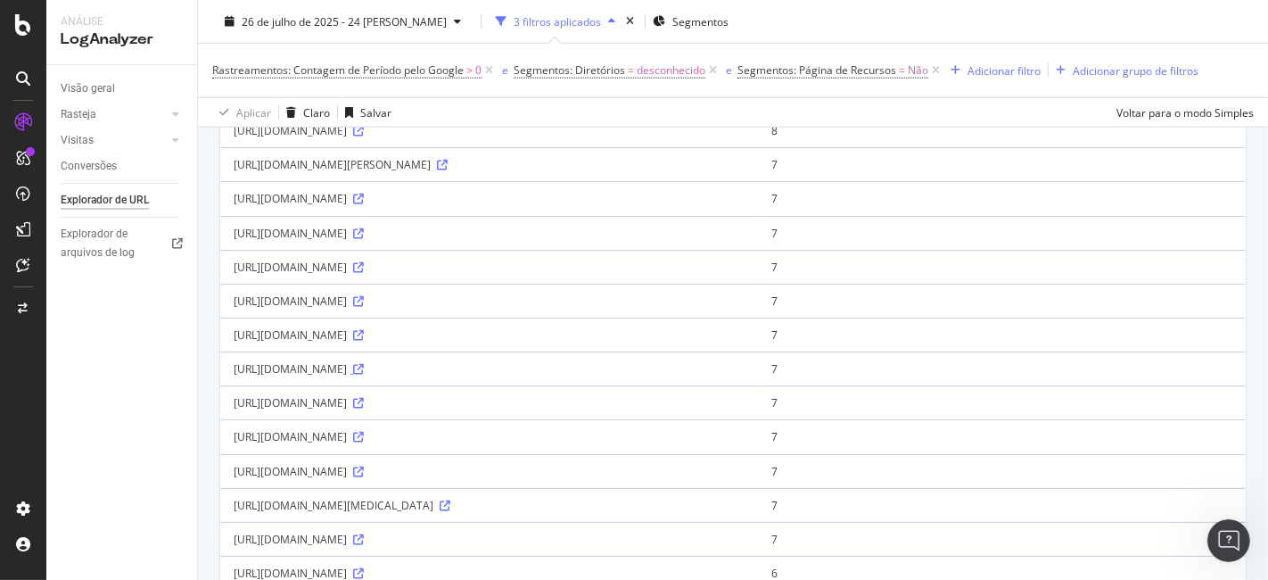
click at [364, 375] on icon at bounding box center [358, 369] width 11 height 11
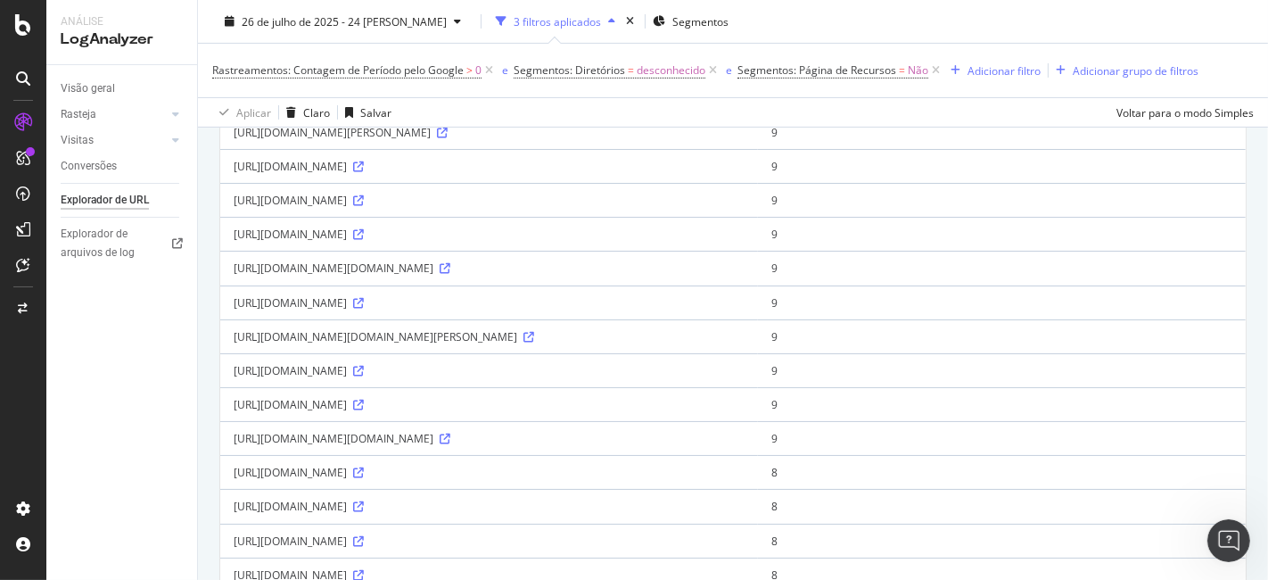
scroll to position [297, 0]
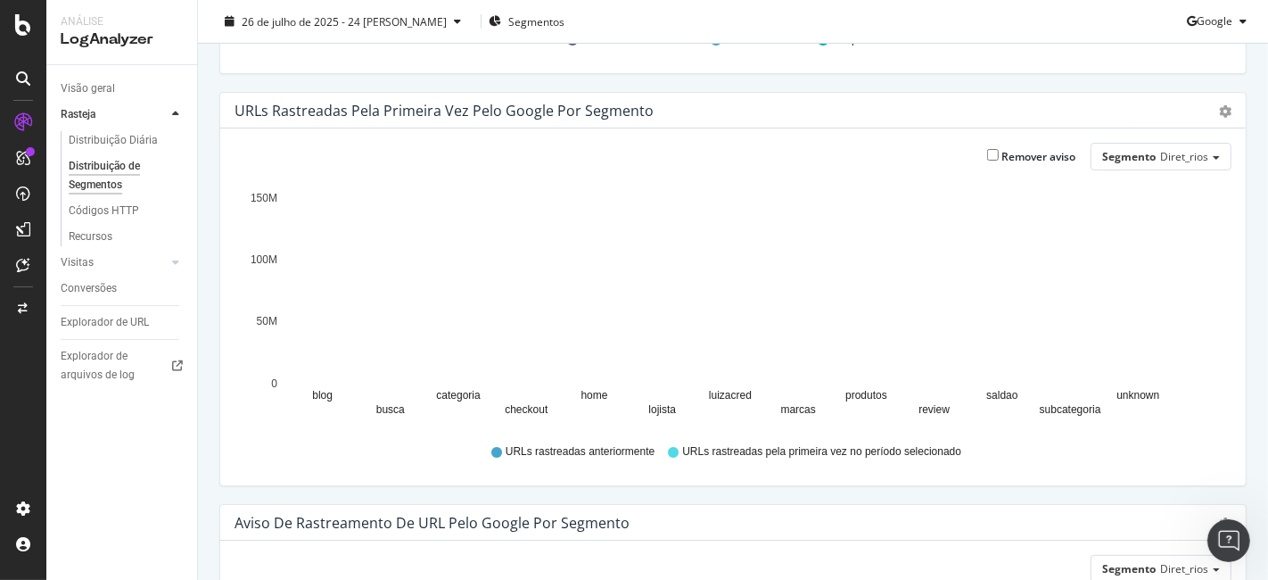
scroll to position [132, 0]
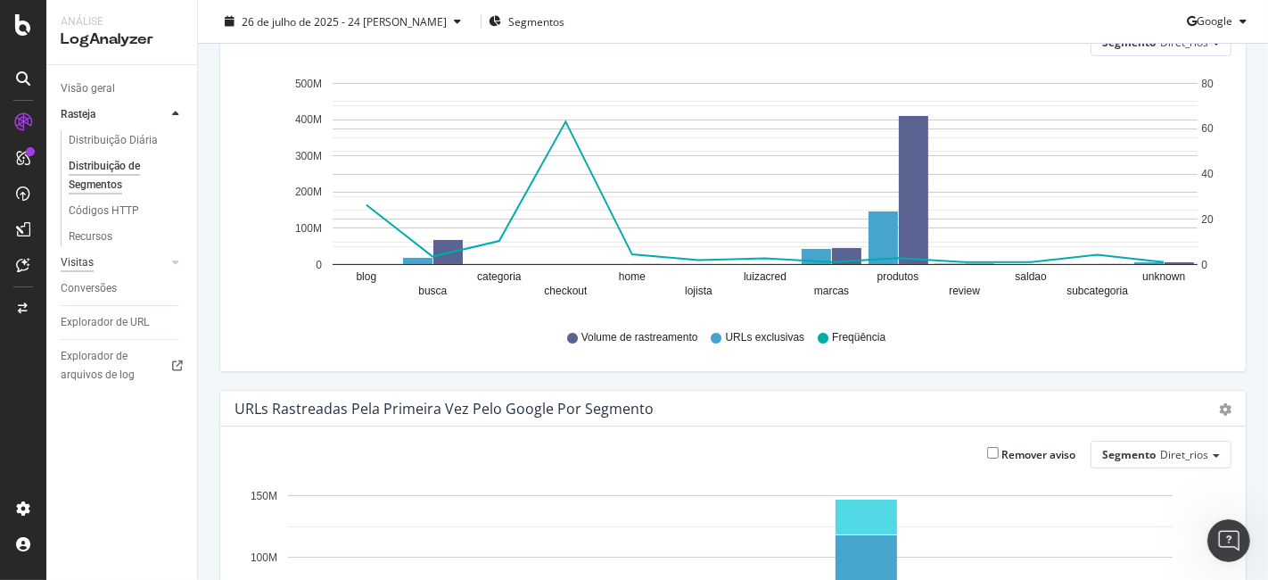
click at [76, 261] on font "Visitas" at bounding box center [77, 262] width 33 height 12
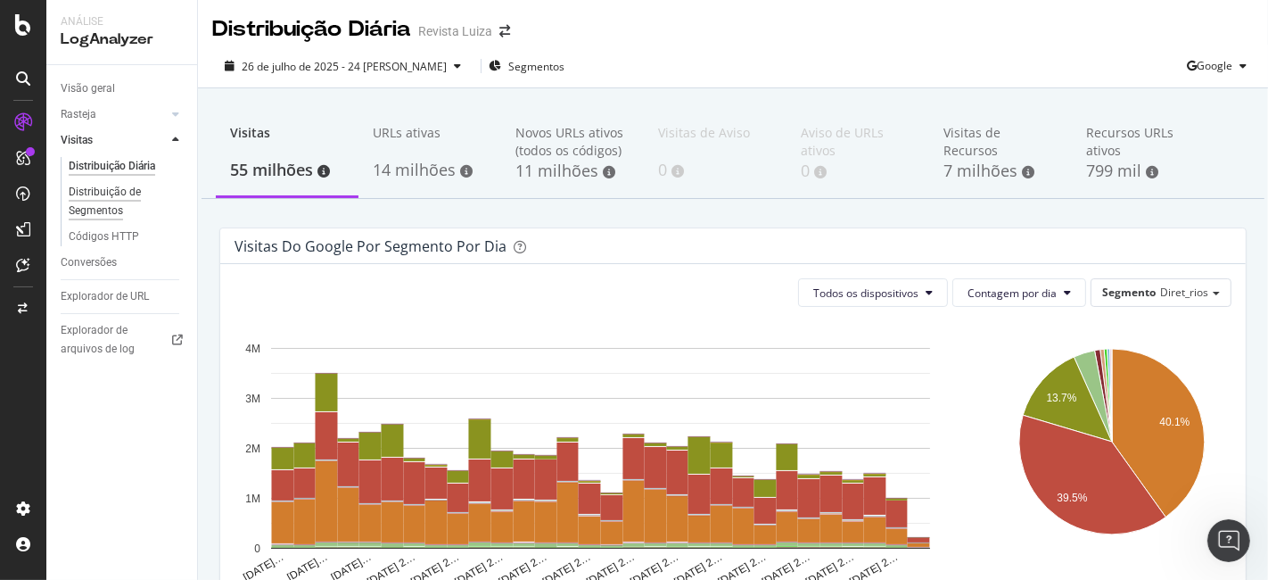
click at [102, 205] on font "Distribuição de Segmentos" at bounding box center [105, 201] width 72 height 31
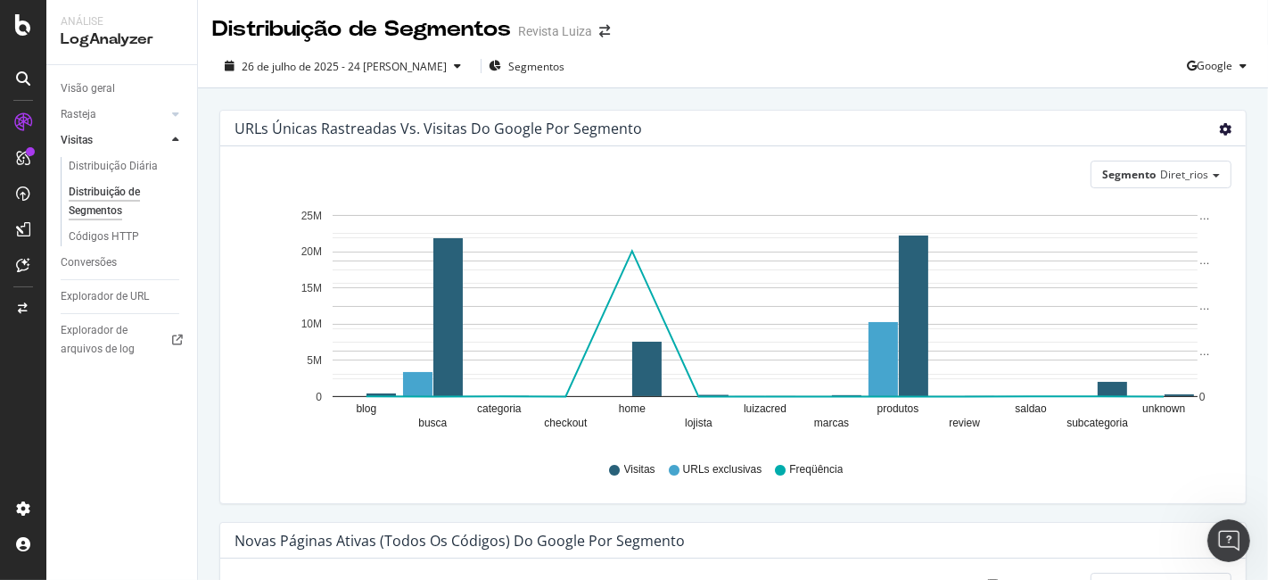
click at [1219, 134] on icon "engrenagem" at bounding box center [1225, 129] width 12 height 12
click at [619, 130] on font "URLs únicas rastreadas vs. visitas do Google por segmento" at bounding box center [439, 129] width 408 height 20
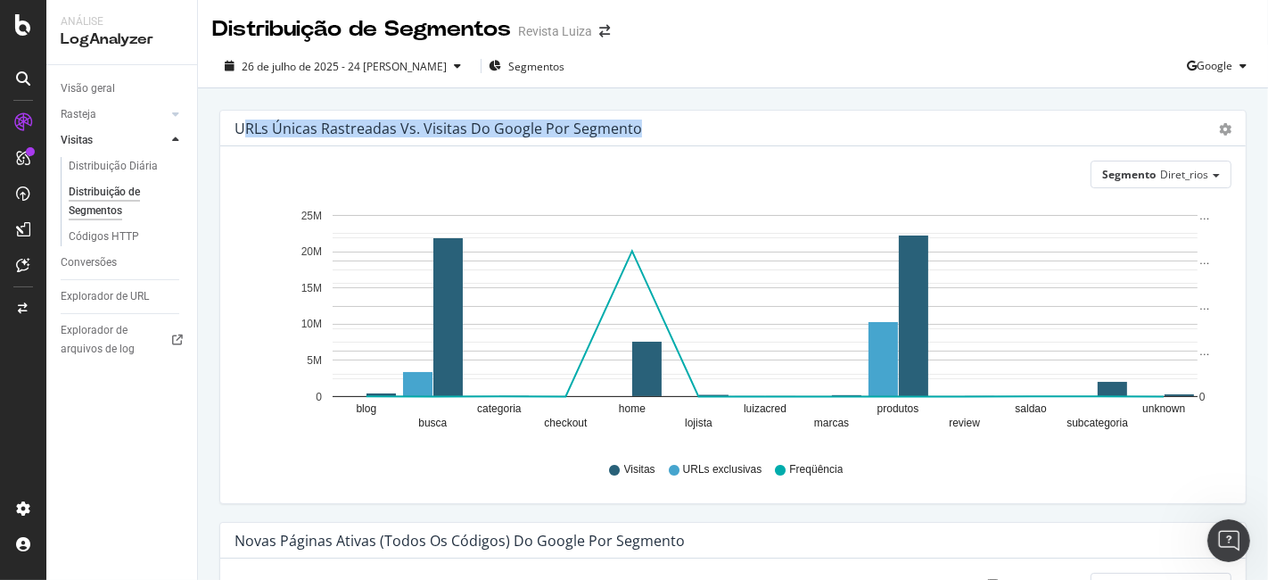
drag, startPoint x: 639, startPoint y: 130, endPoint x: 250, endPoint y: 138, distance: 389.0
click at [245, 137] on div "URLs únicas rastreadas vs. visitas do Google por segmento Gráfico (por valor) M…" at bounding box center [733, 129] width 1026 height 36
copy font "RLs únicas rastreadas vs. visitas do Google por segmento"
click at [25, 252] on div at bounding box center [23, 265] width 29 height 29
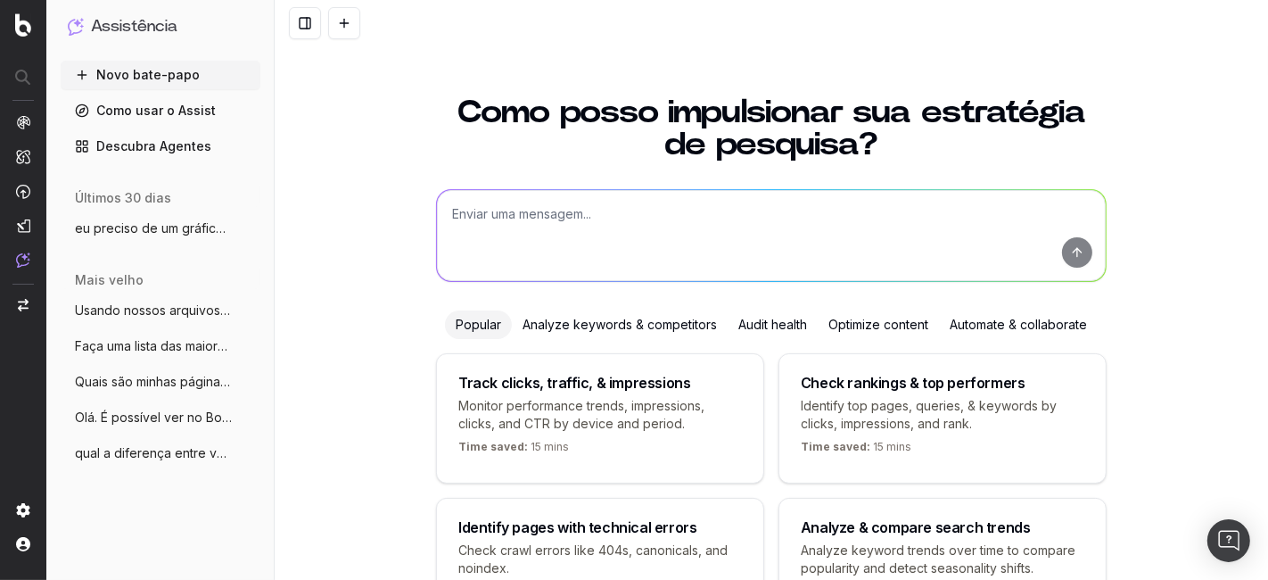
scroll to position [128, 0]
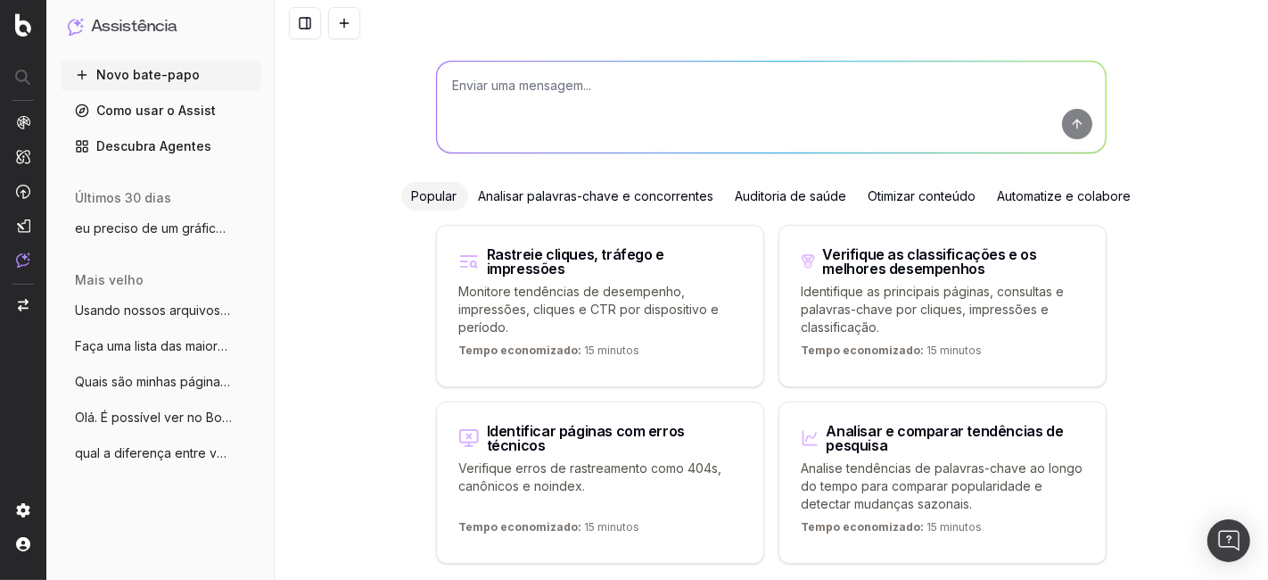
click at [620, 87] on textarea at bounding box center [771, 107] width 669 height 91
type textarea "v"
paste textarea "RLs únicas rastreadas vs. visitas do Google por segmento"
type textarea "RLs únicas rastreadas vs. visitas do Google por segmento AS VISITAS QUE se refe…"
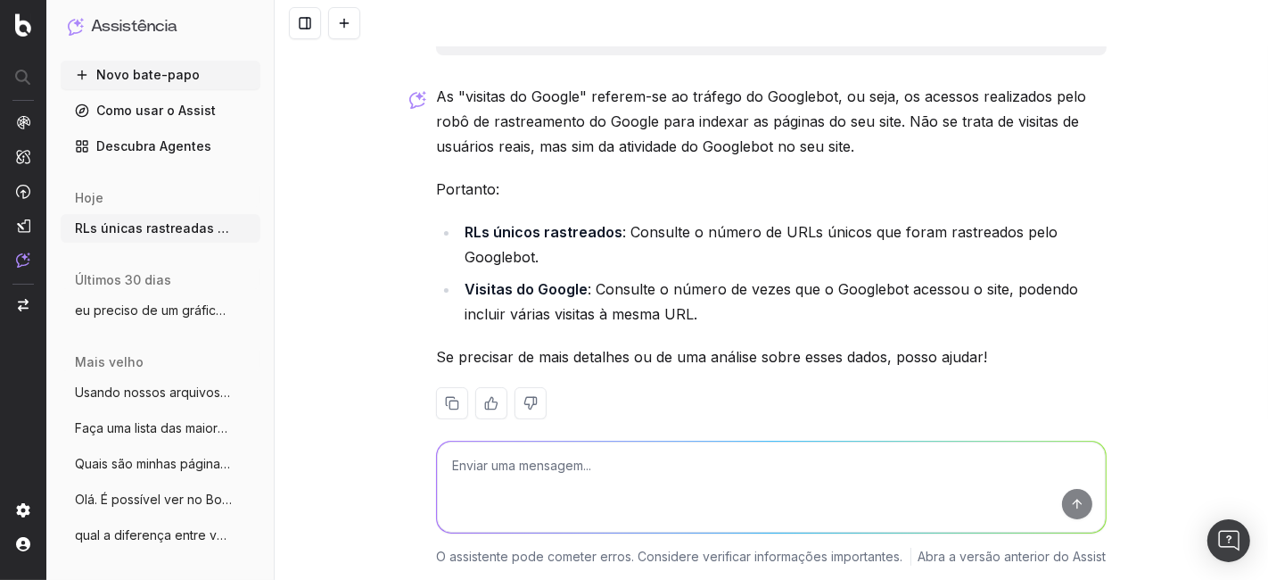
scroll to position [83, 0]
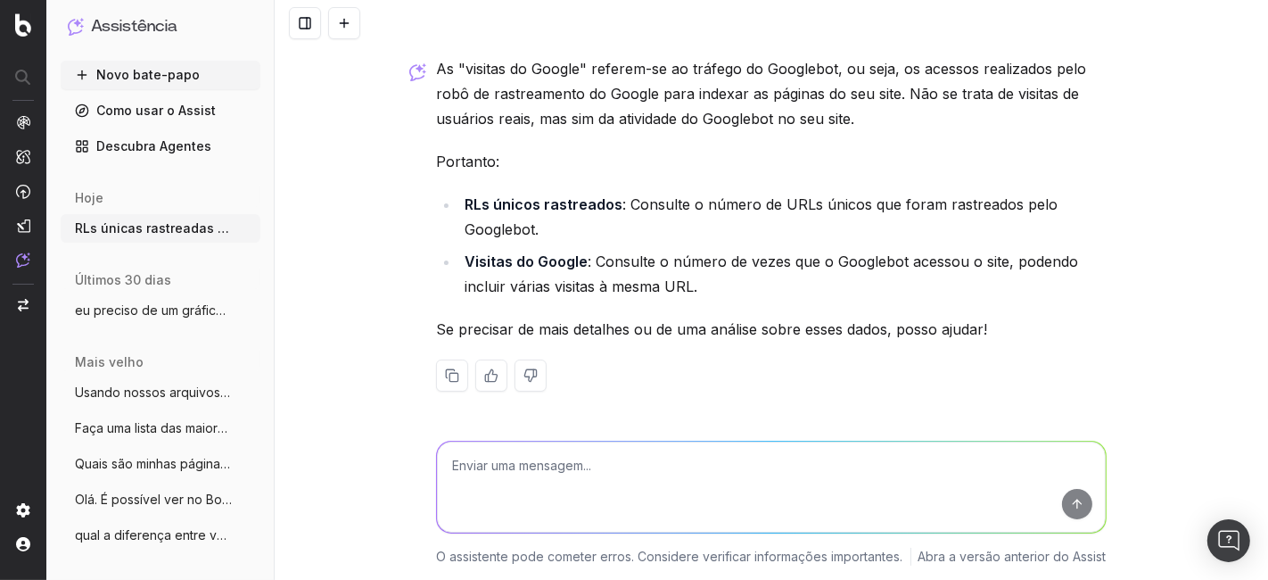
drag, startPoint x: 459, startPoint y: 202, endPoint x: 762, endPoint y: 290, distance: 314.7
click at [762, 290] on ul "RLs únicos rastreados : Consulte o número de URLs únicos que foram rastreados p…" at bounding box center [771, 245] width 671 height 107
copy ul "RLs únicos rastreados : Consulte o número de URLs únicos que foram rastreados p…"
click at [24, 237] on div at bounding box center [23, 191] width 14 height 153
click at [21, 223] on img at bounding box center [23, 226] width 14 height 14
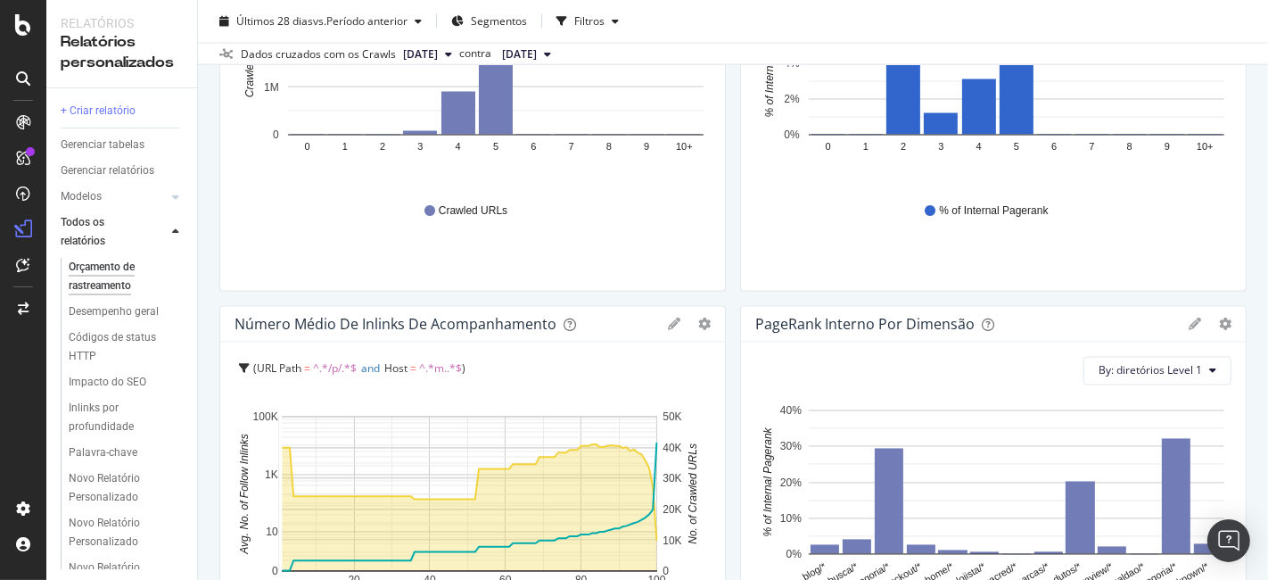
scroll to position [3369, 0]
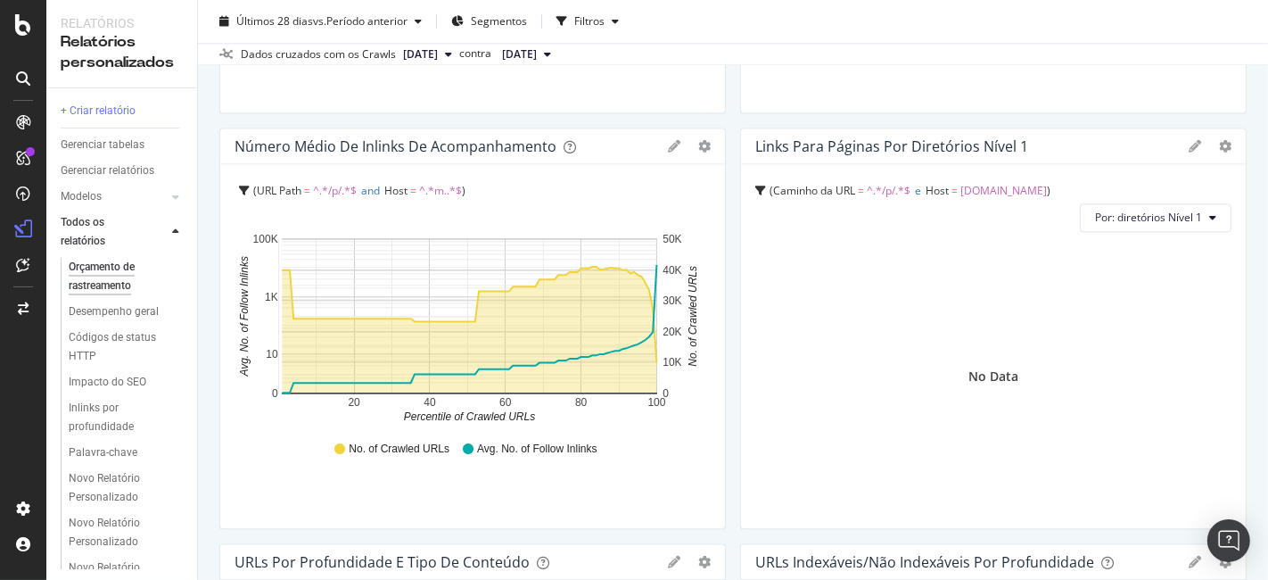
click at [1009, 349] on div "No Data" at bounding box center [993, 376] width 476 height 275
click at [1186, 226] on button "Por: diretórios Nível 1" at bounding box center [1156, 217] width 152 height 29
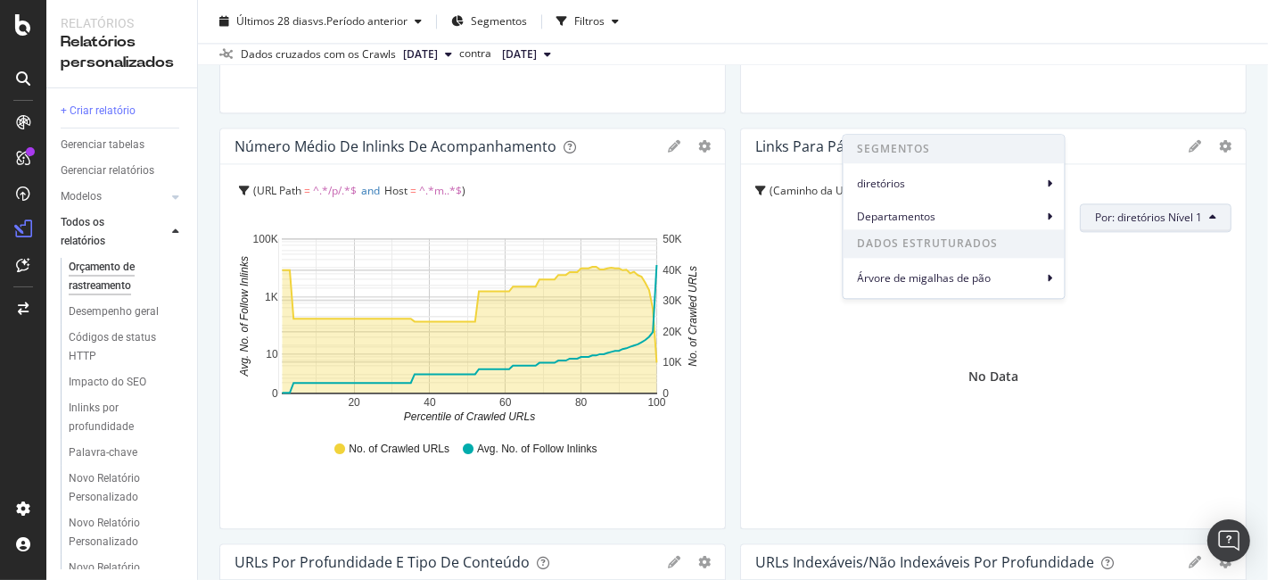
click at [1189, 147] on div at bounding box center [1210, 146] width 43 height 18
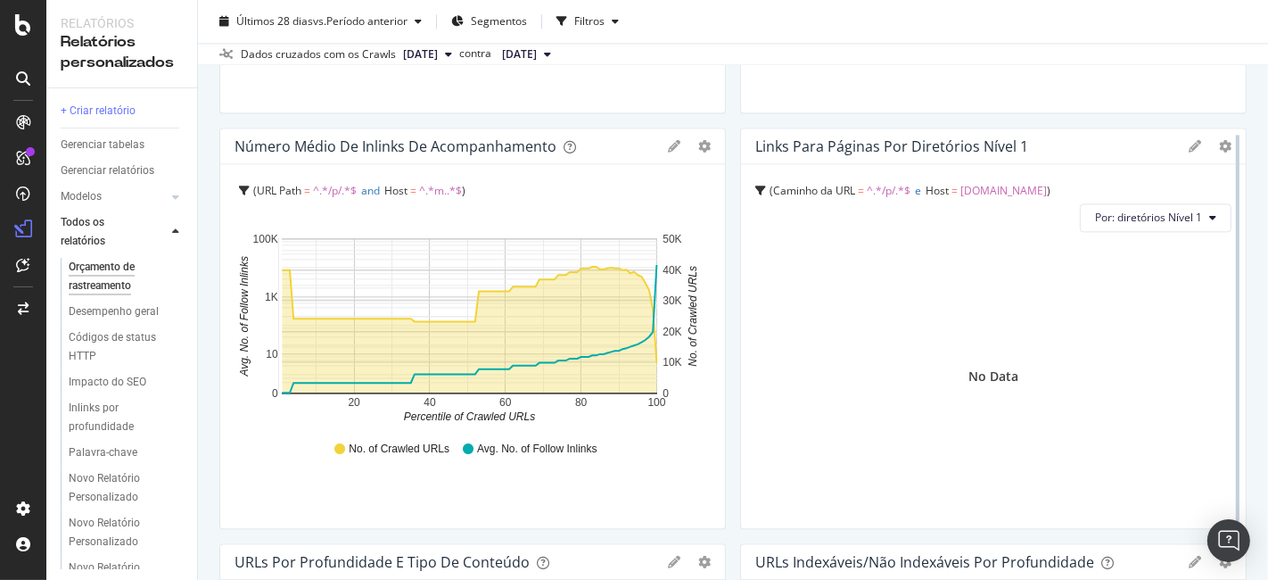
click at [1236, 152] on div at bounding box center [1238, 328] width 4 height 387
click at [1219, 145] on icon at bounding box center [1225, 146] width 12 height 12
click at [1164, 309] on div "No Data" at bounding box center [993, 376] width 476 height 275
click at [1219, 148] on icon at bounding box center [1225, 146] width 12 height 12
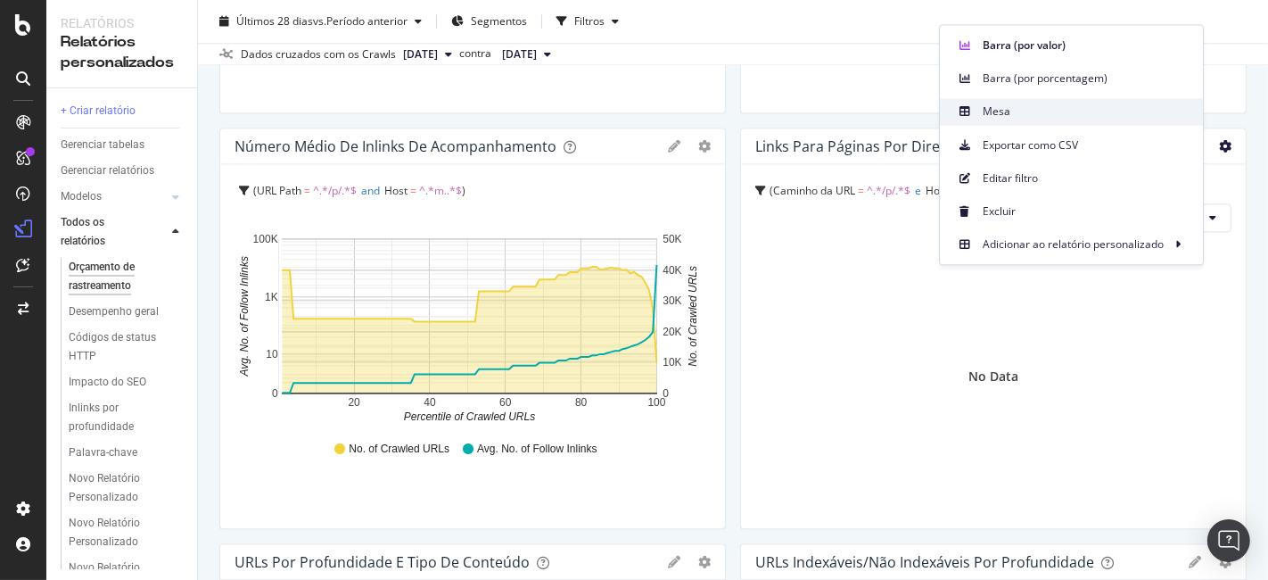
click at [1065, 120] on div "Mesa" at bounding box center [1071, 111] width 263 height 26
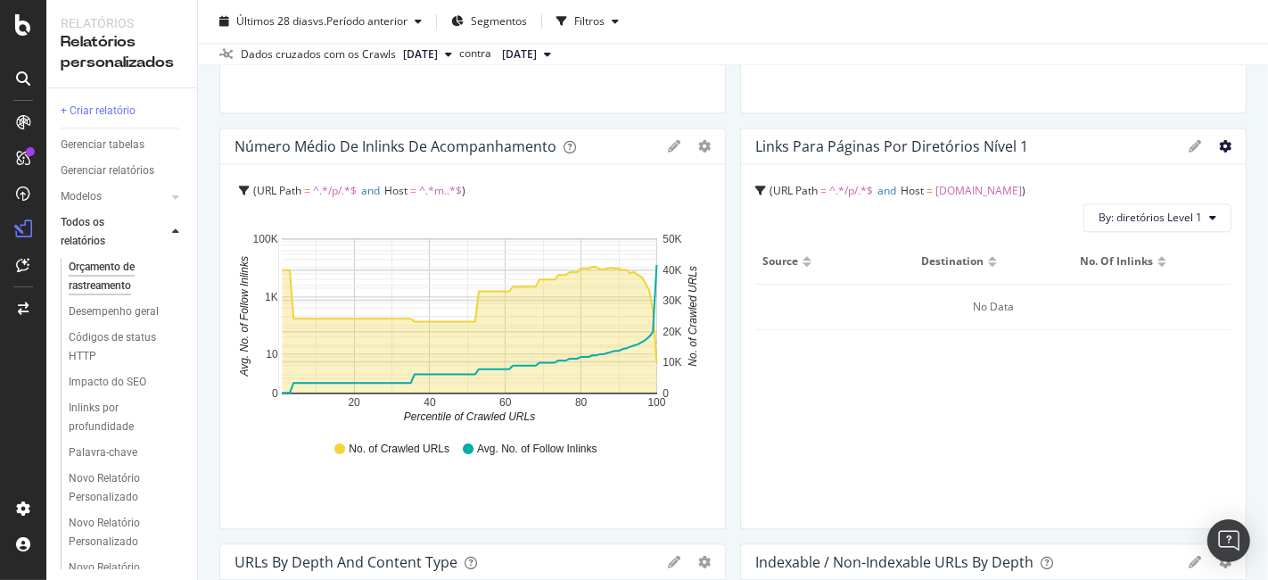
click at [1219, 142] on icon at bounding box center [1225, 146] width 12 height 12
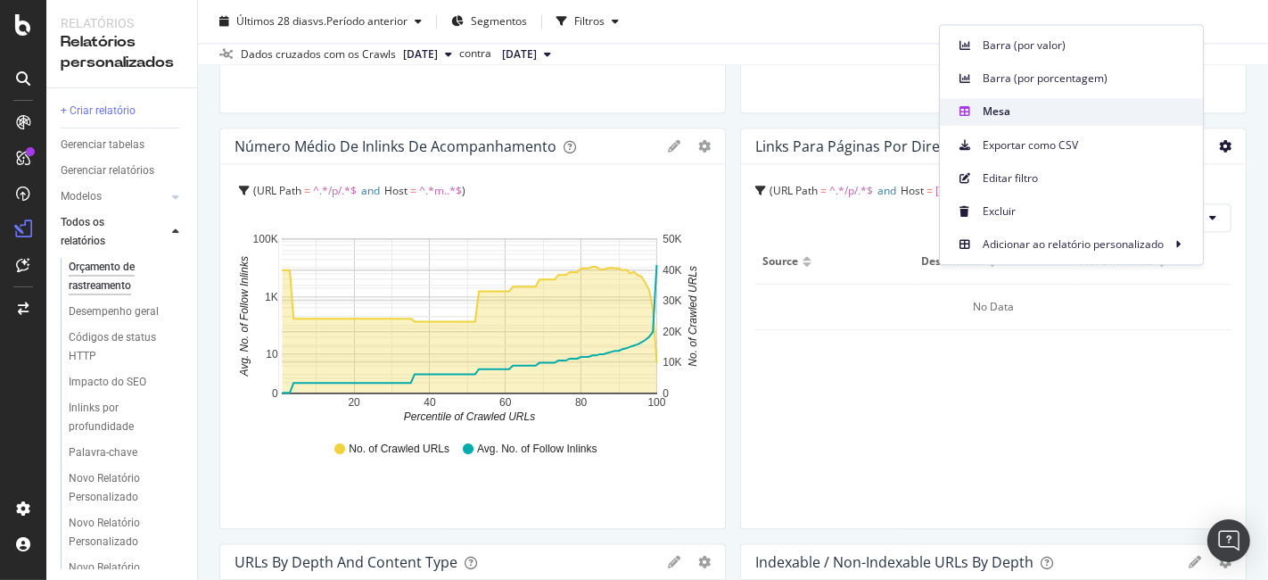
click at [1003, 110] on font "Mesa" at bounding box center [997, 110] width 28 height 15
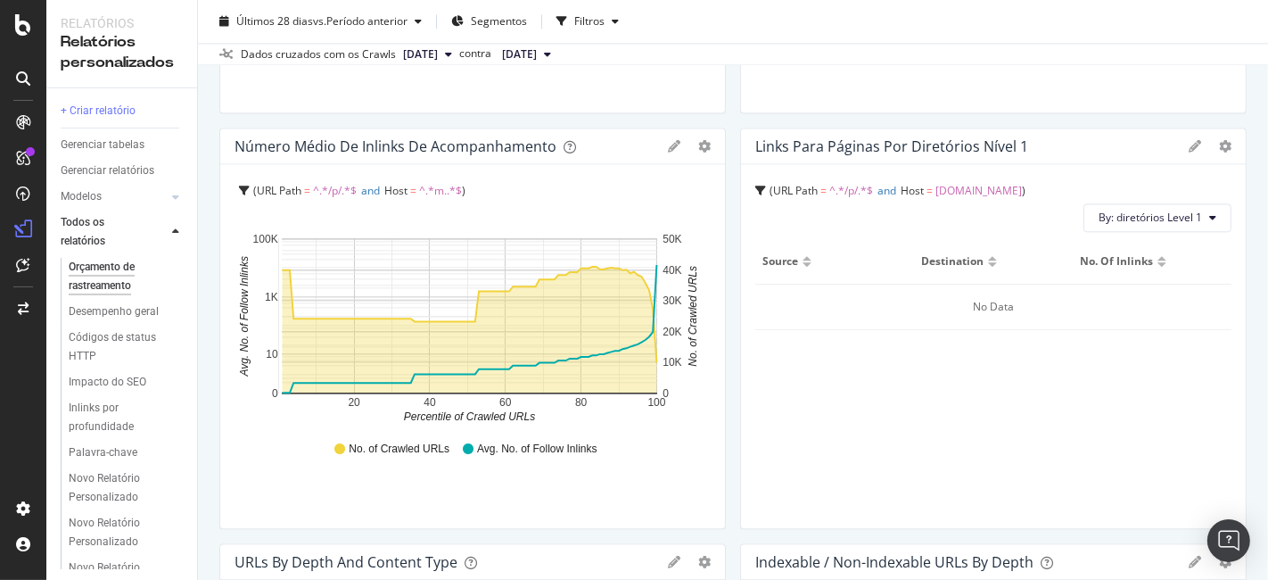
click at [882, 153] on div "Links para páginas por diretórios Nível 1" at bounding box center [993, 146] width 505 height 36
click at [1189, 148] on icon at bounding box center [1195, 146] width 12 height 12
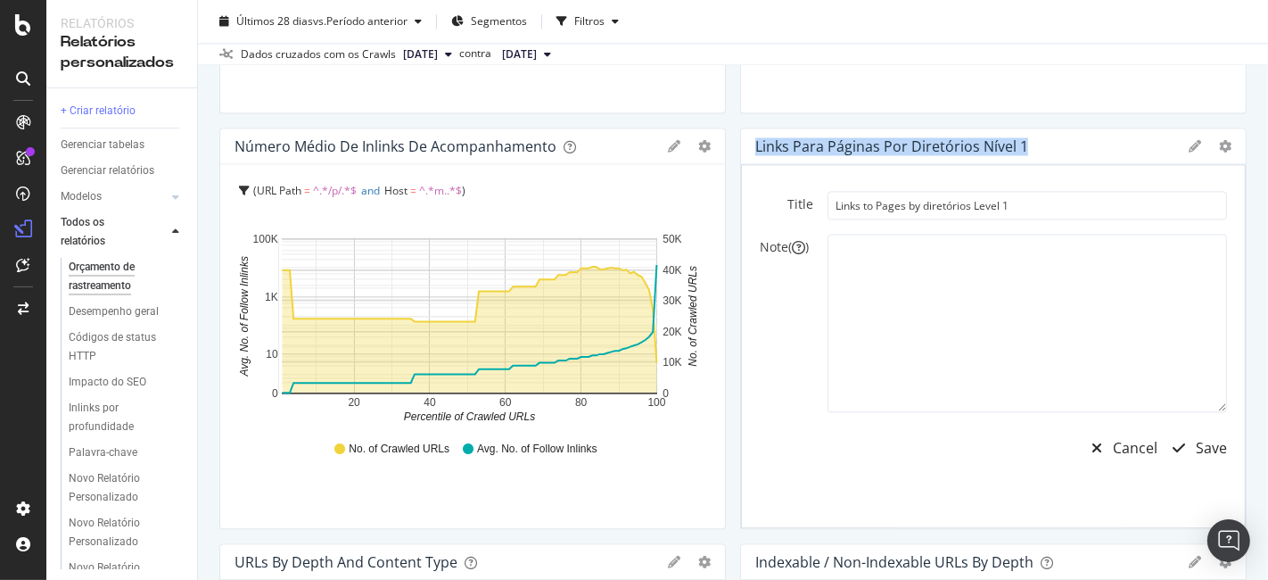
click at [1189, 148] on icon at bounding box center [1195, 146] width 12 height 12
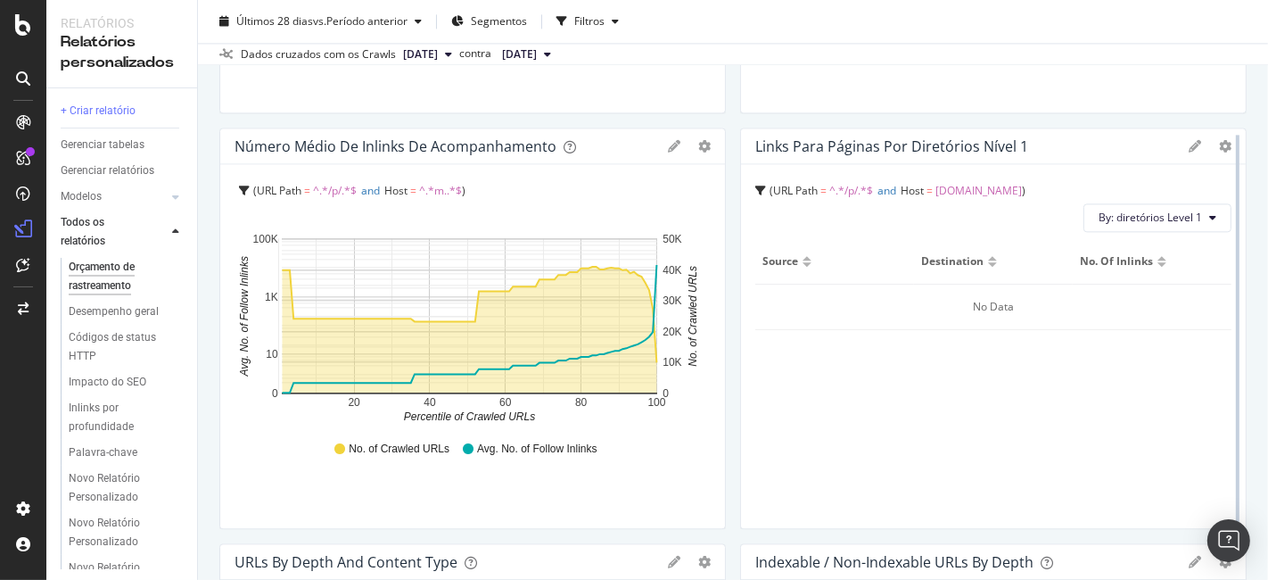
click at [1236, 146] on div at bounding box center [1238, 328] width 4 height 387
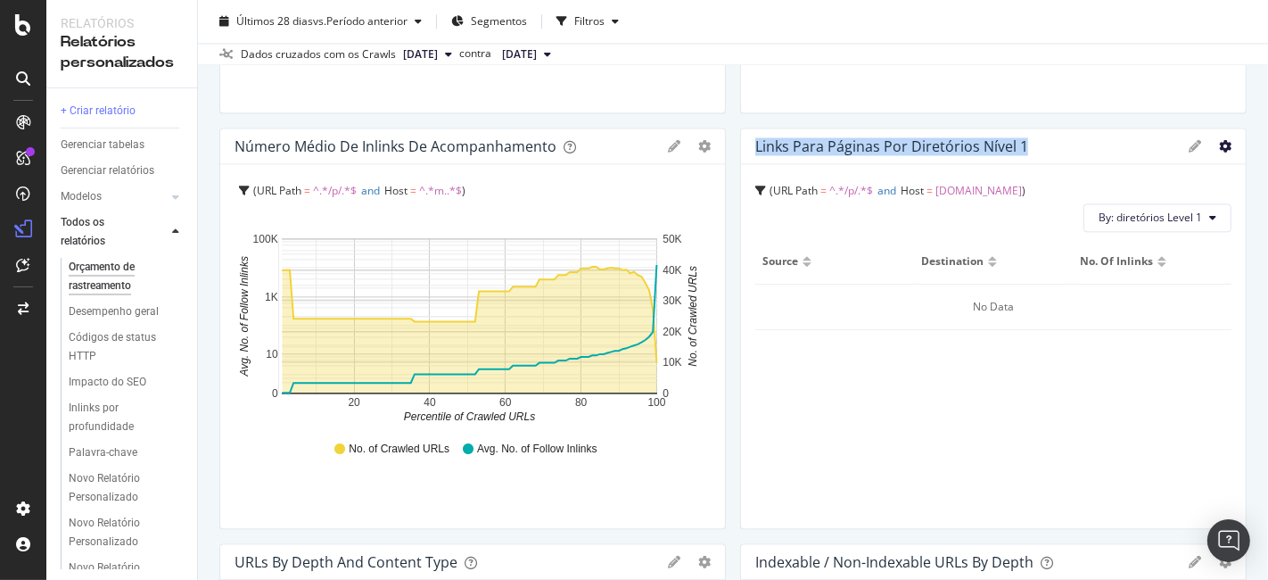
click at [1219, 143] on icon at bounding box center [1225, 146] width 12 height 12
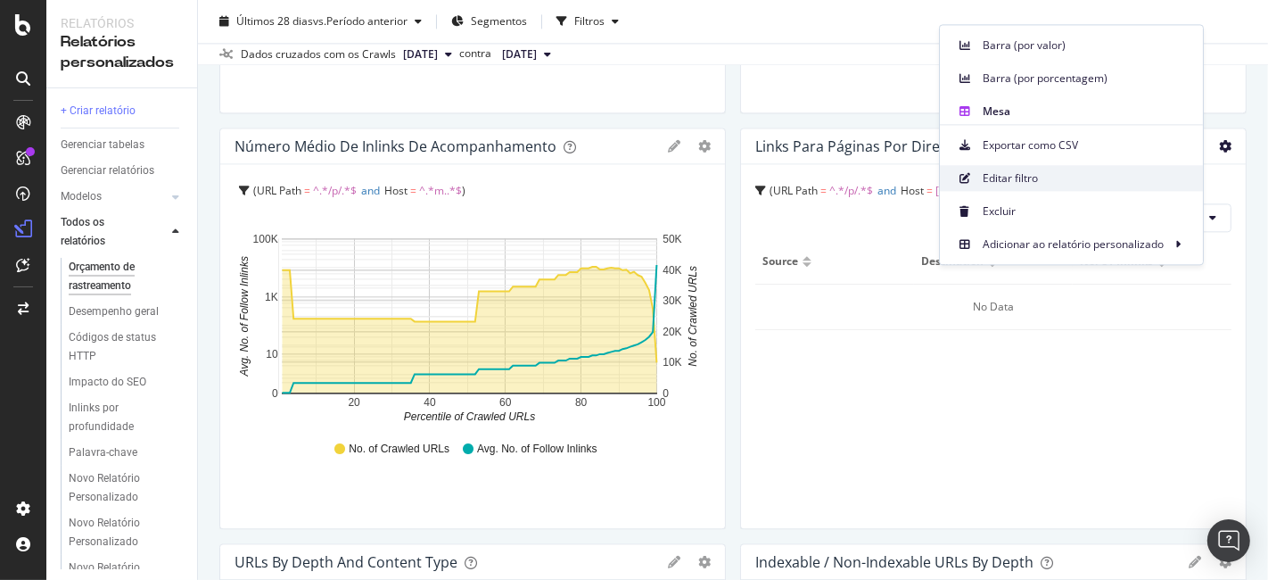
click at [1047, 182] on span "Editar filtro" at bounding box center [1086, 178] width 206 height 16
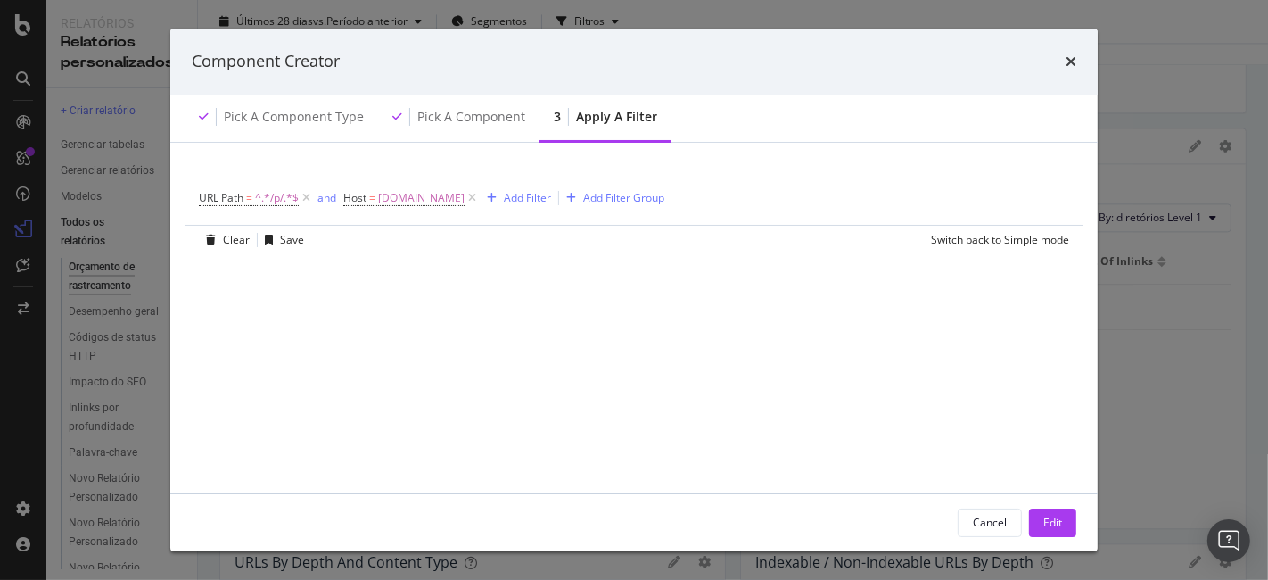
click at [815, 266] on div "URL Path = ^.*/p/.*$ and Host = [DOMAIN_NAME] Add Filter Add Filter Group Clear…" at bounding box center [634, 382] width 885 height 437
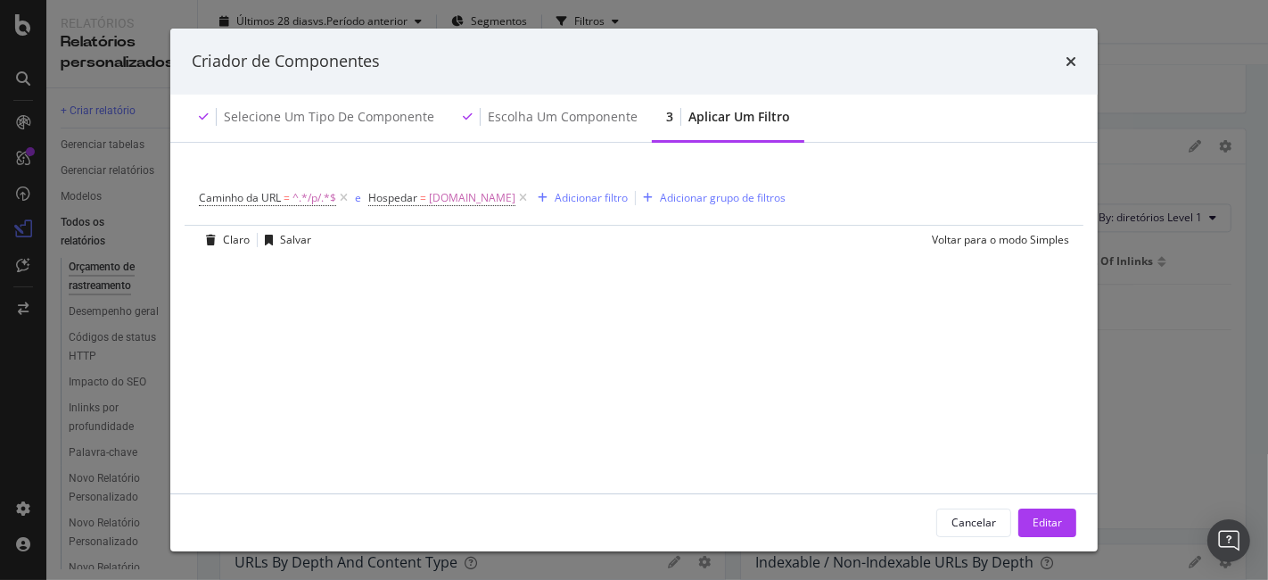
click at [1070, 72] on div "vezes" at bounding box center [1071, 61] width 11 height 23
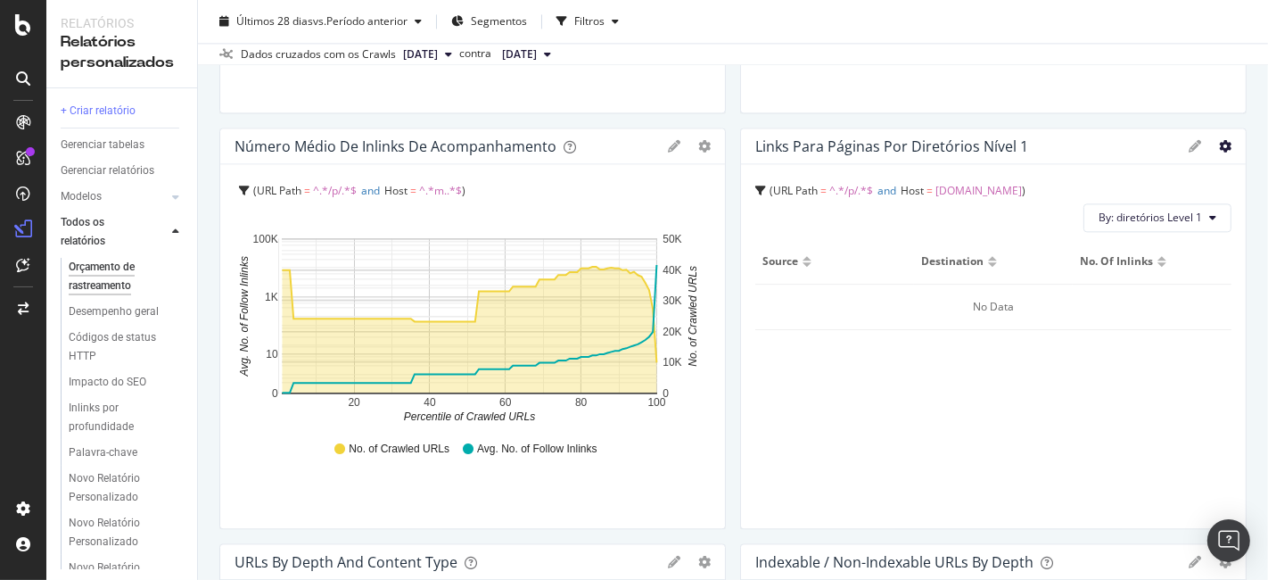
click at [1219, 148] on icon at bounding box center [1225, 146] width 12 height 12
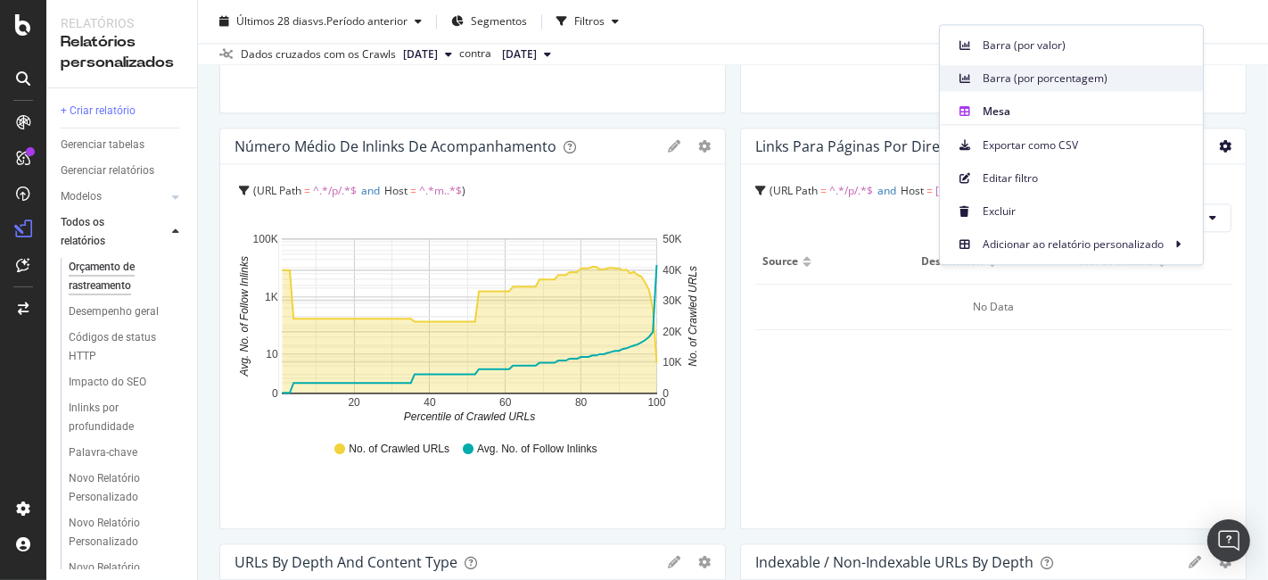
click at [994, 84] on font "Barra (por porcentagem)" at bounding box center [1045, 77] width 125 height 15
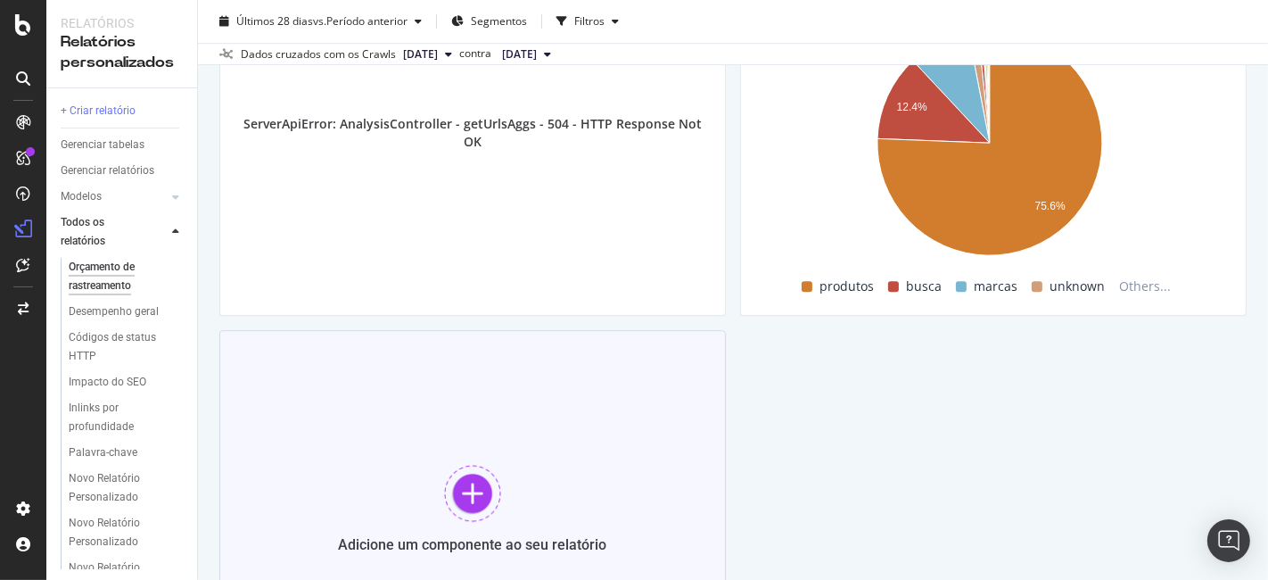
scroll to position [4503, 0]
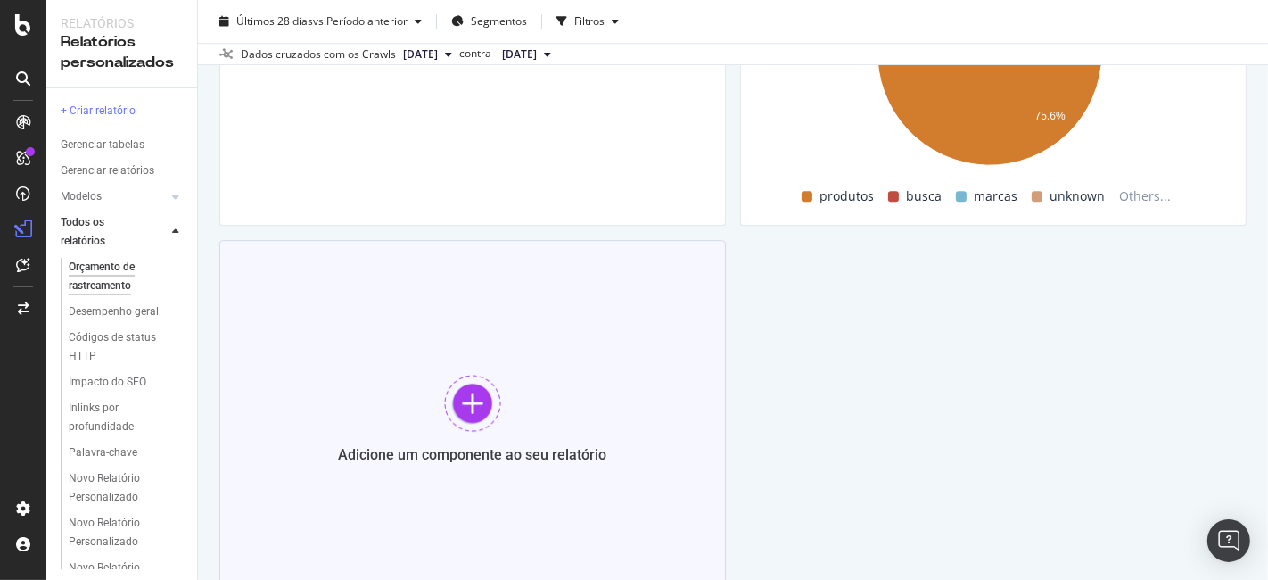
click at [453, 434] on div "Adicione um componente ao seu relatório" at bounding box center [472, 418] width 507 height 357
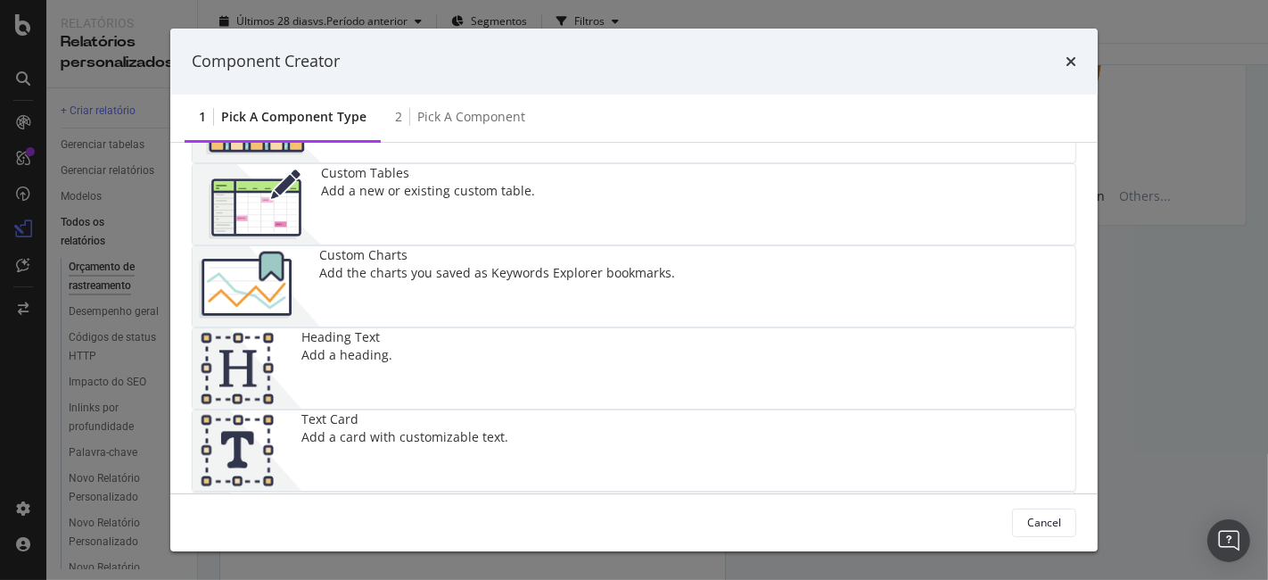
scroll to position [0, 0]
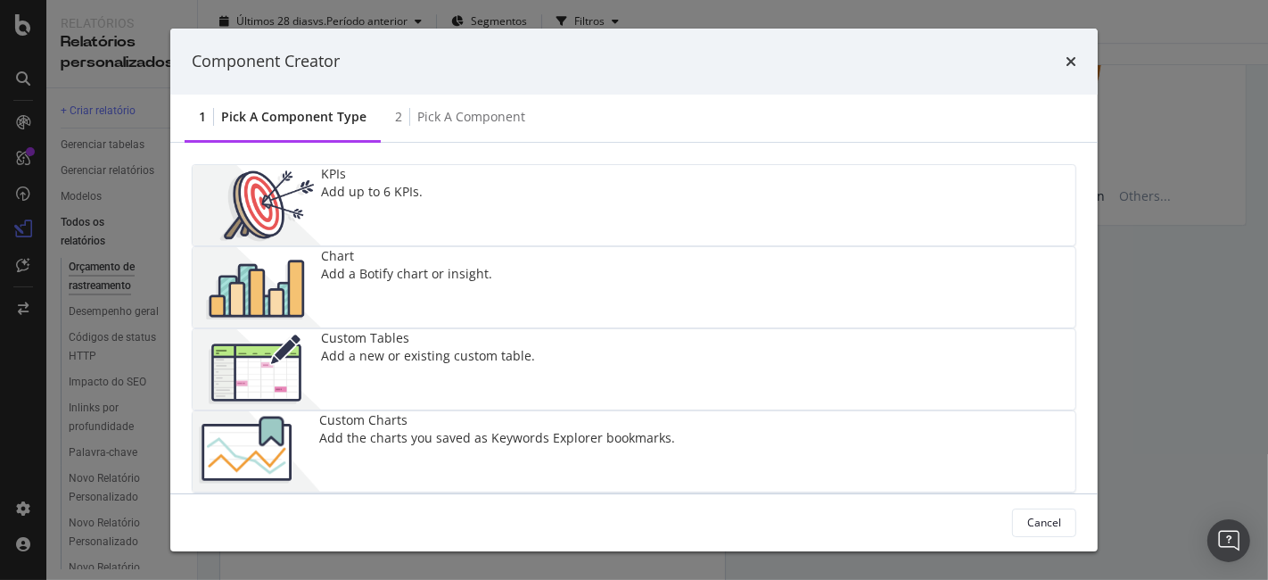
click at [321, 247] on img "modal" at bounding box center [257, 287] width 128 height 80
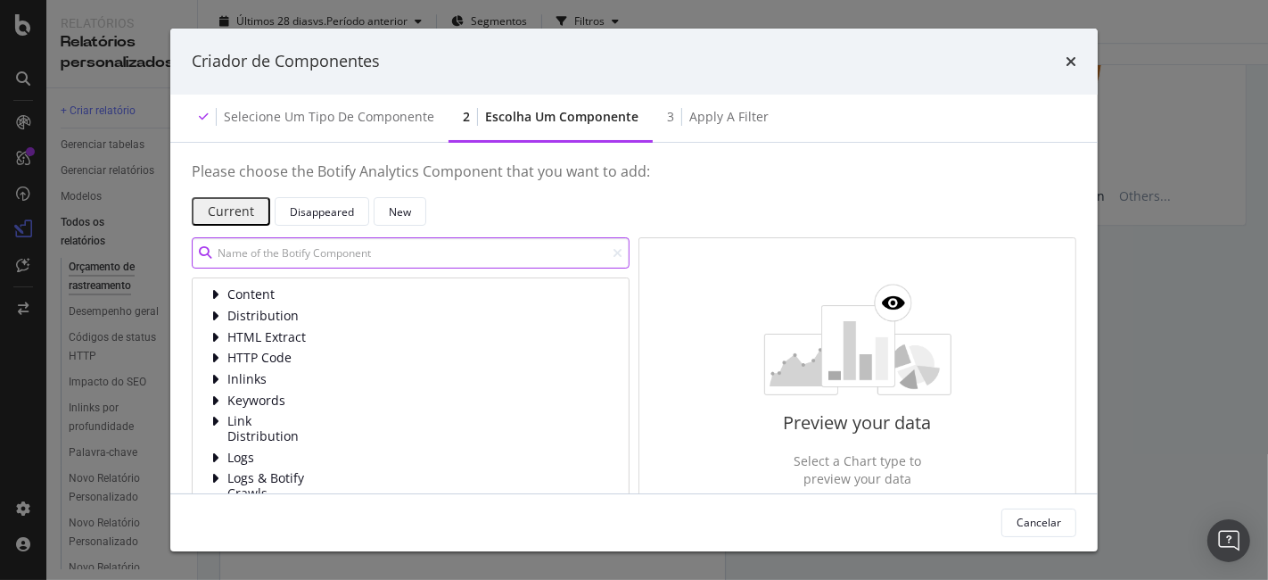
click at [347, 260] on input "modal" at bounding box center [411, 252] width 438 height 31
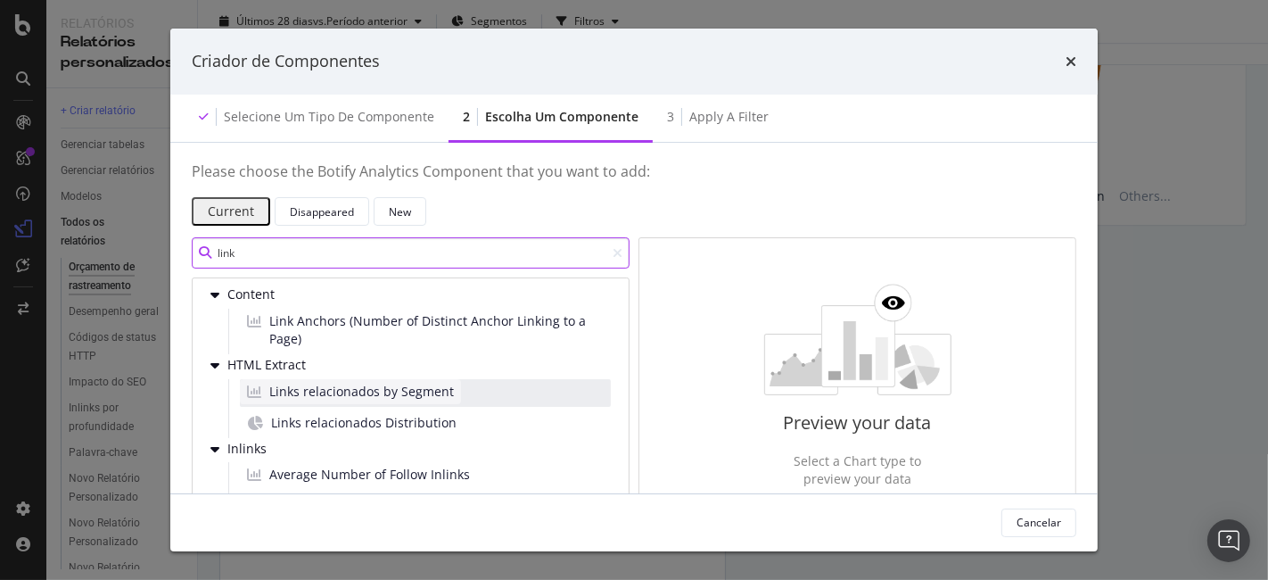
type input "link"
click at [427, 392] on span "Links relacionados by Segment" at bounding box center [361, 392] width 185 height 18
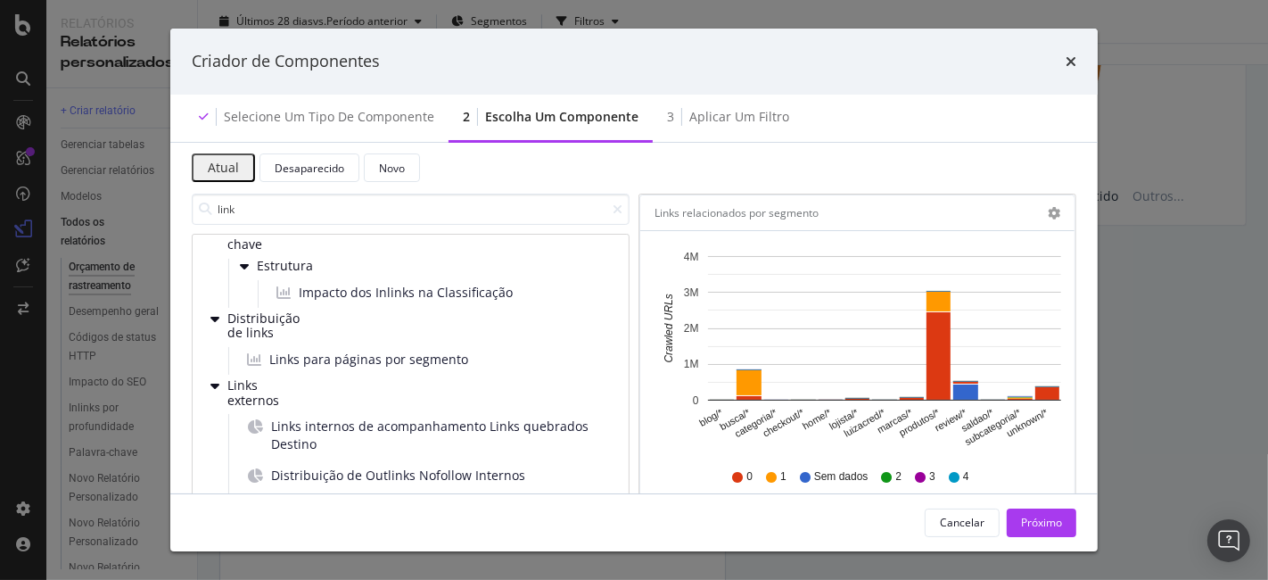
scroll to position [356, 0]
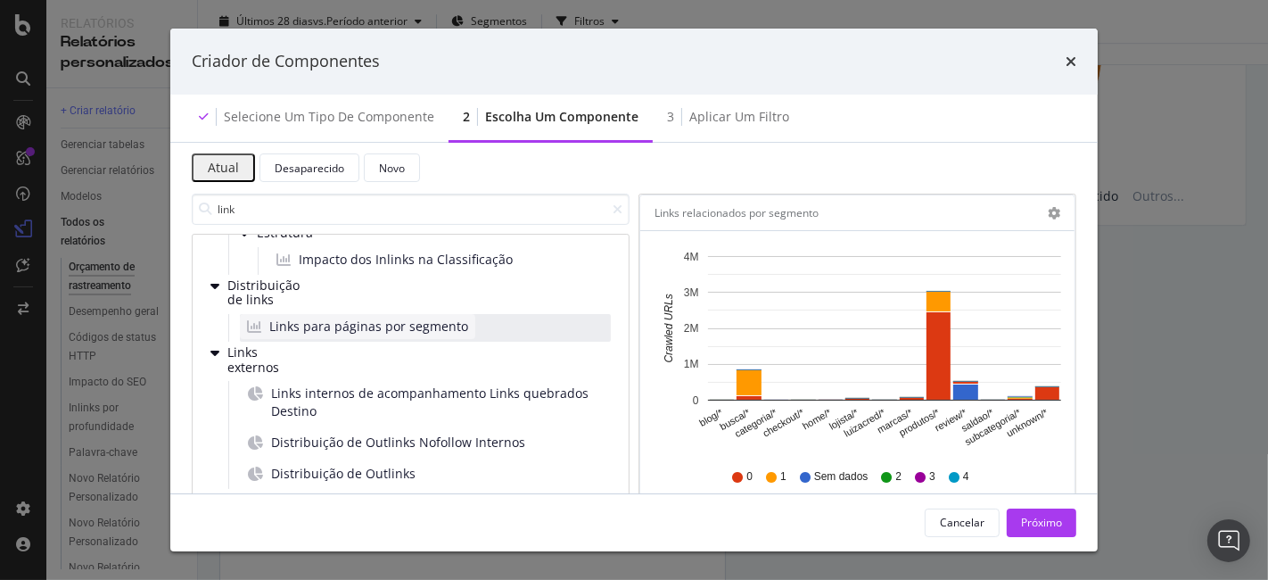
click at [429, 336] on div "Links para páginas por segmento" at bounding box center [357, 326] width 235 height 25
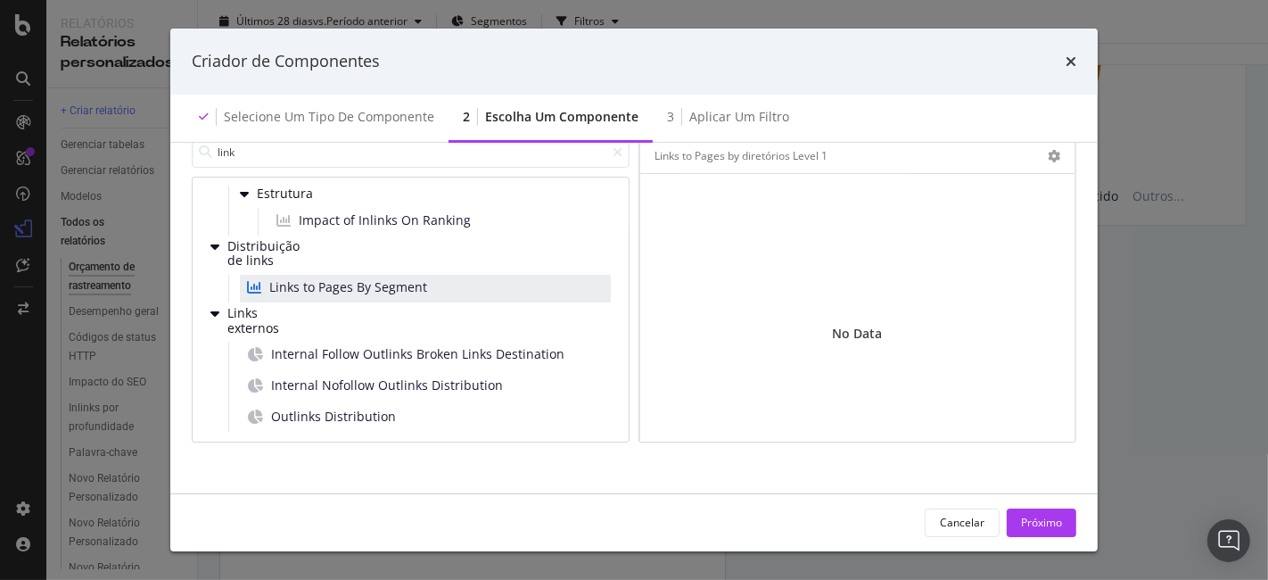
scroll to position [143, 0]
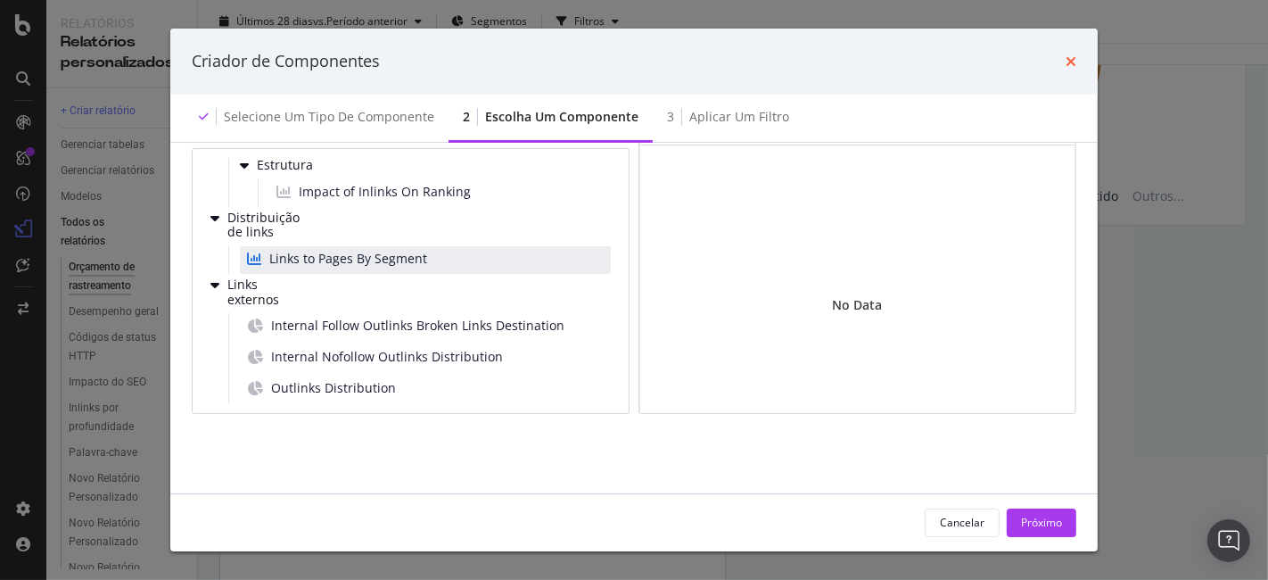
click at [1068, 64] on icon "vezes" at bounding box center [1071, 61] width 11 height 14
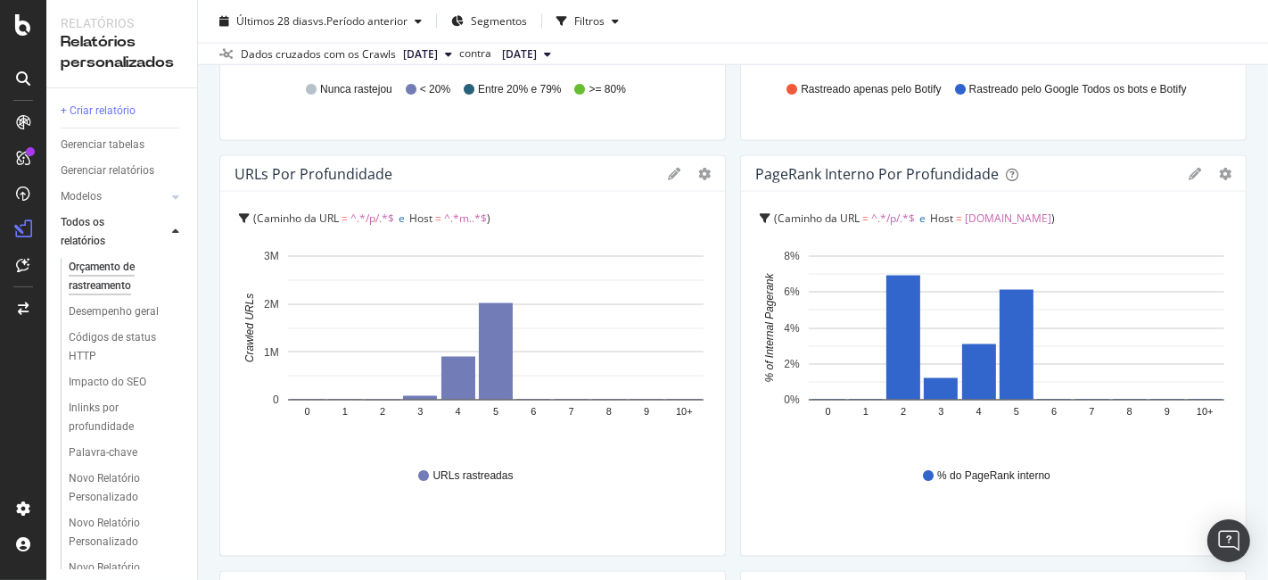
scroll to position [2521, 0]
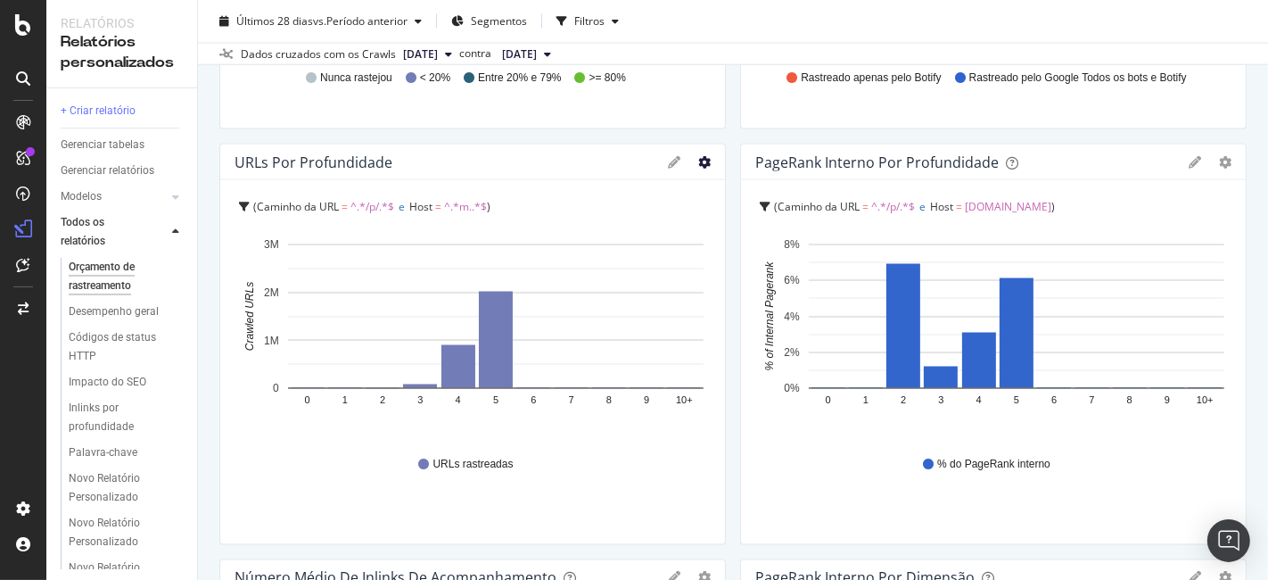
click at [698, 162] on icon "engrenagem" at bounding box center [704, 162] width 12 height 12
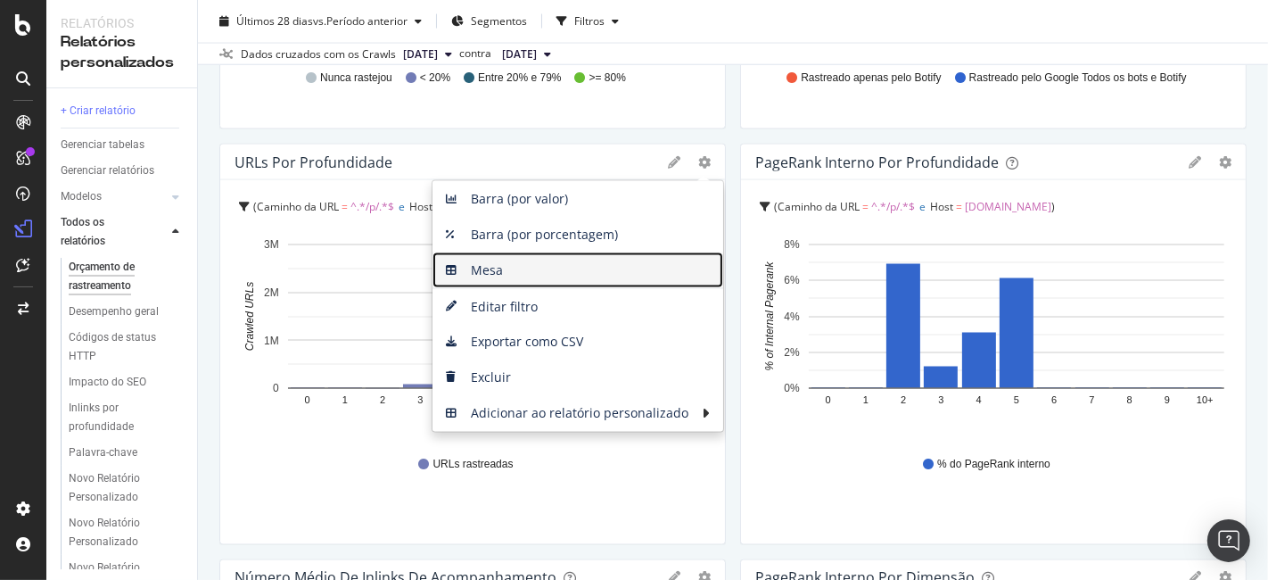
click at [540, 266] on span "Mesa" at bounding box center [578, 270] width 291 height 27
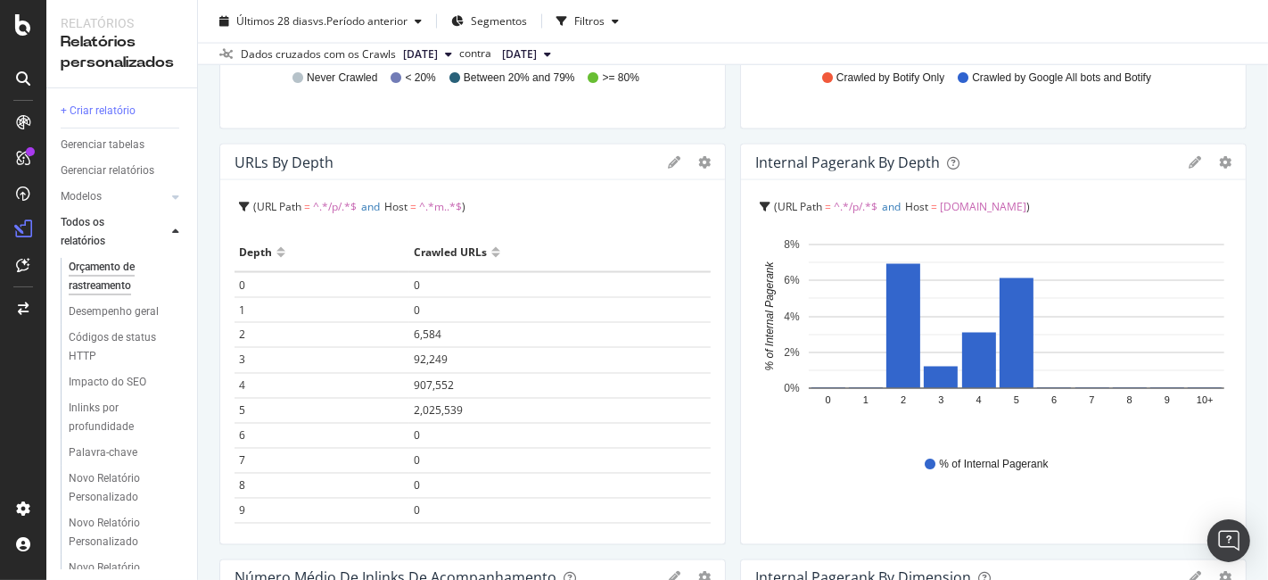
click at [668, 161] on icon at bounding box center [674, 162] width 12 height 12
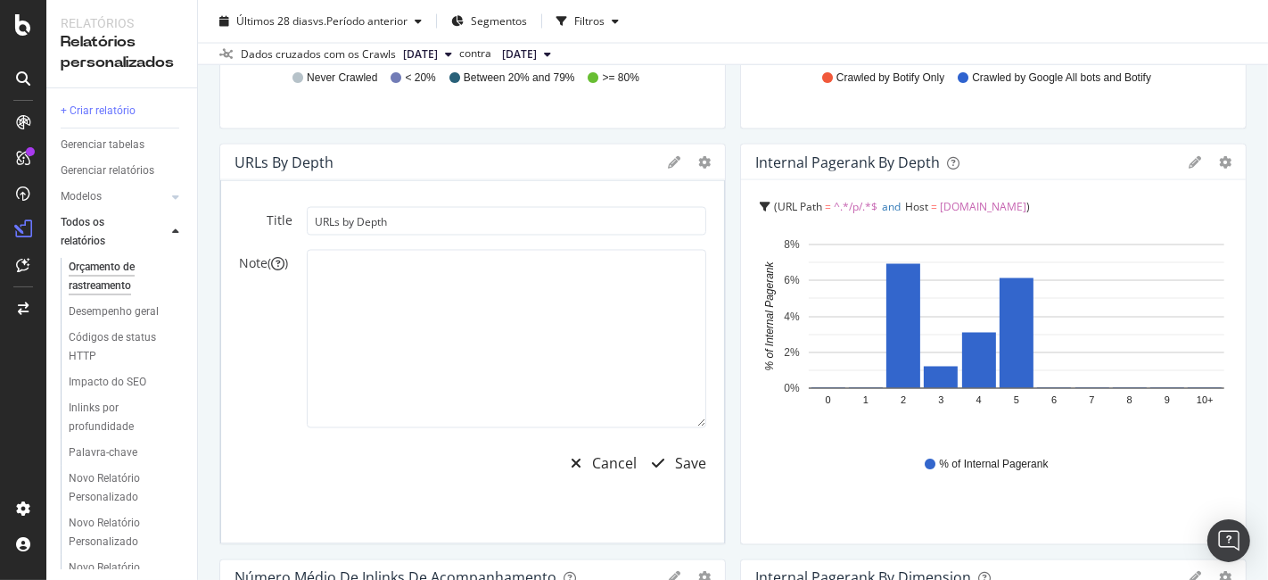
click at [668, 161] on icon at bounding box center [674, 162] width 12 height 12
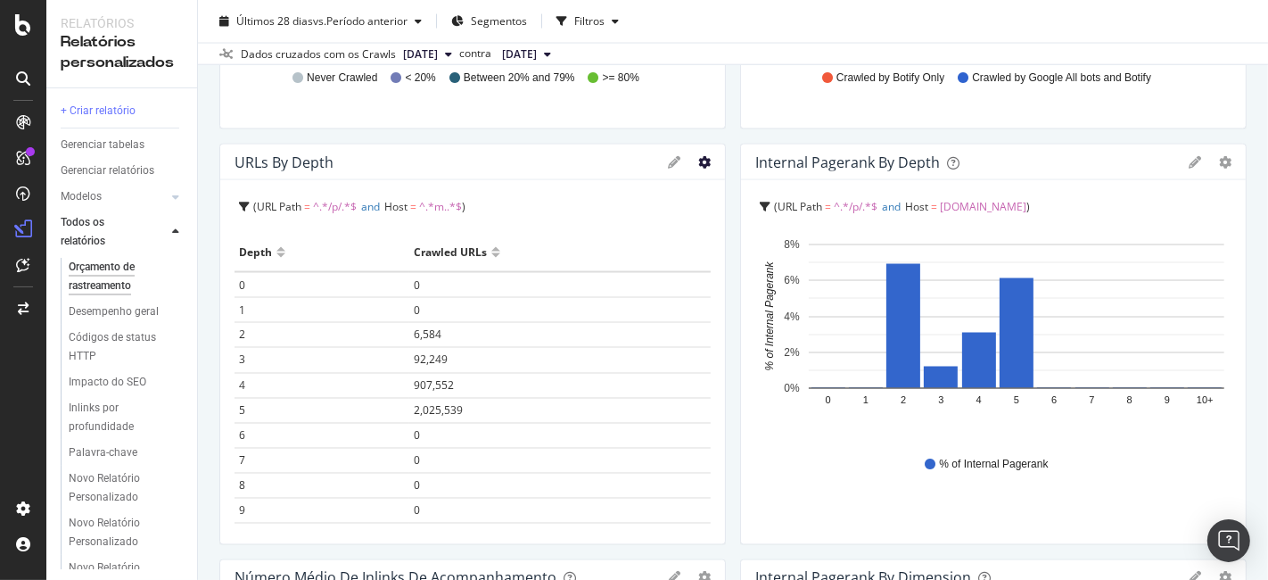
click at [698, 160] on icon "gear" at bounding box center [704, 162] width 12 height 12
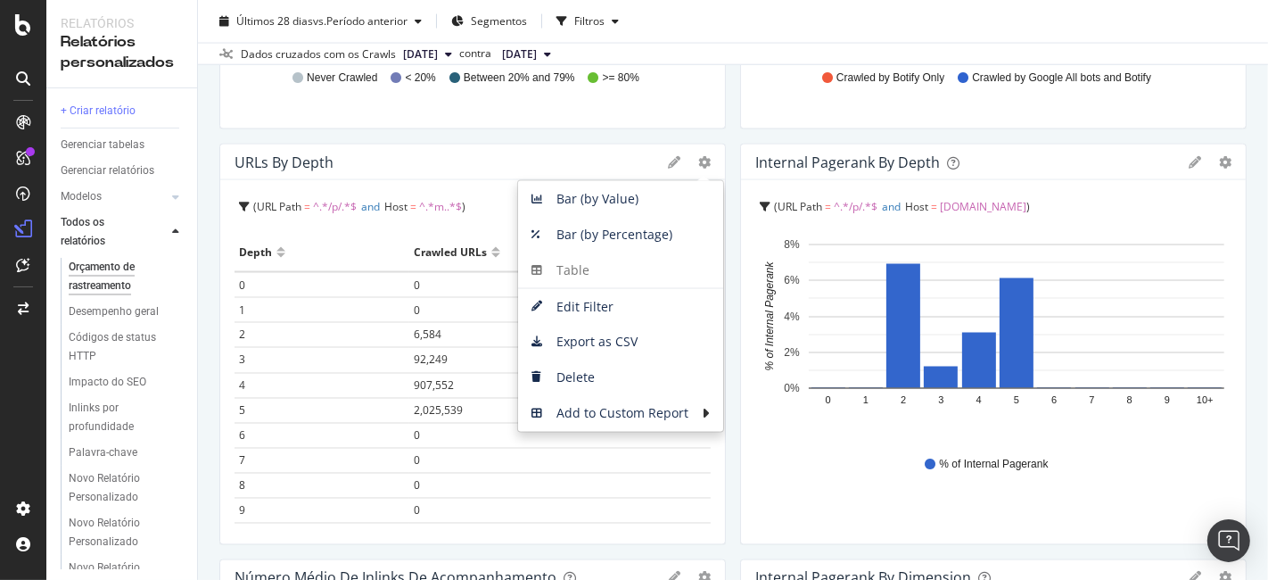
click at [776, 478] on div "% of Internal Pagerank" at bounding box center [993, 465] width 458 height 40
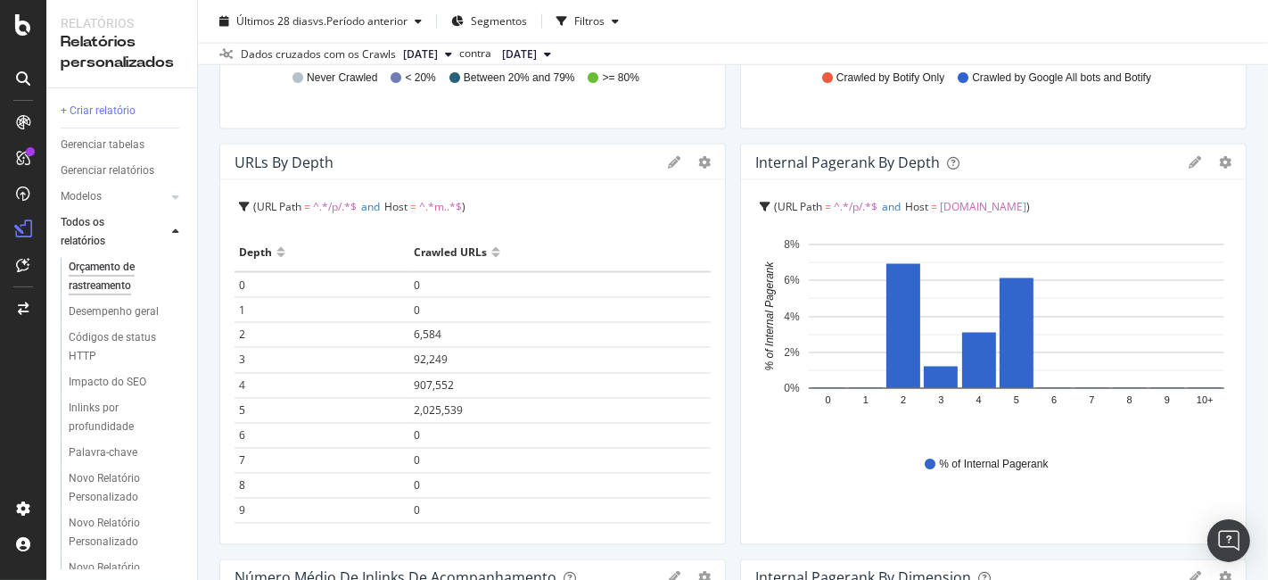
drag, startPoint x: 289, startPoint y: 158, endPoint x: 268, endPoint y: 140, distance: 27.9
click at [268, 140] on div "Crawled / Not Crawled Distribution By Indexability Bar Bar (by Percentage) Tabl…" at bounding box center [732, 114] width 1027 height 4929
drag, startPoint x: 348, startPoint y: 164, endPoint x: 236, endPoint y: 160, distance: 111.6
click at [236, 160] on div "URLs by Depth" at bounding box center [447, 159] width 425 height 18
